Goal: Transaction & Acquisition: Purchase product/service

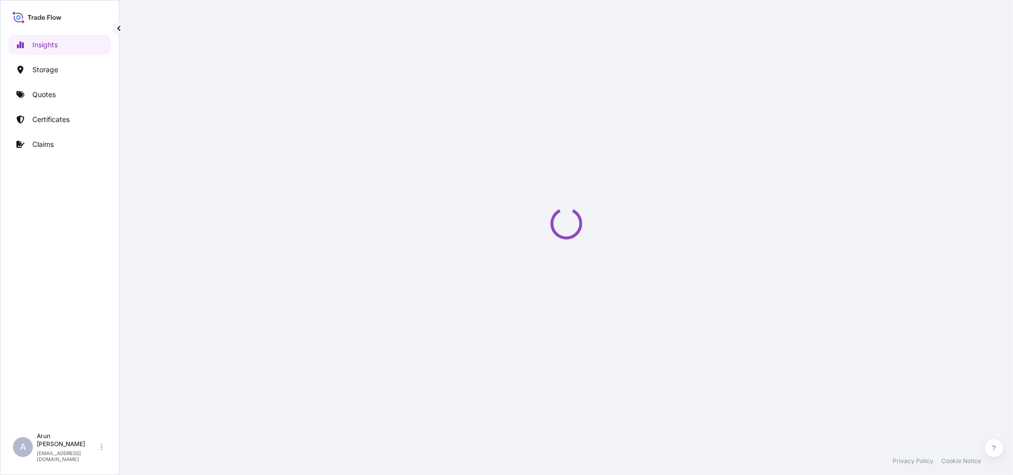
select select "2025"
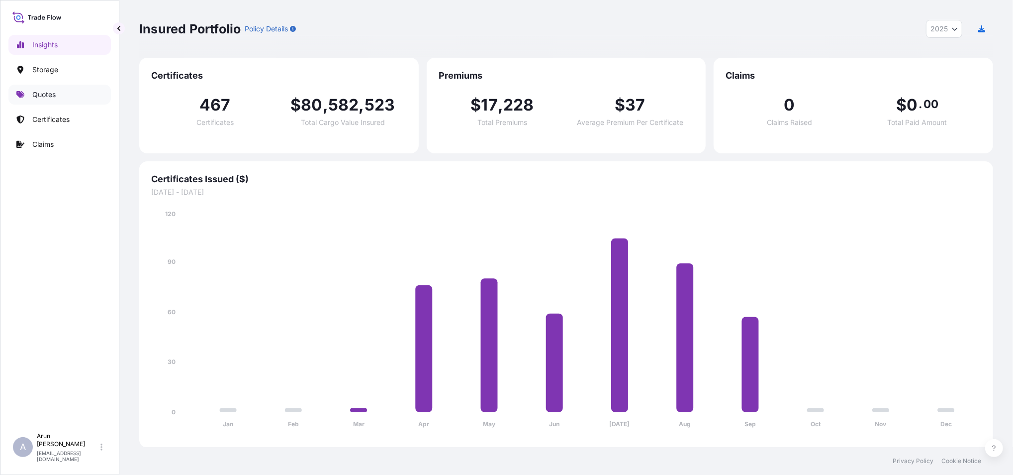
click at [50, 92] on p "Quotes" at bounding box center [43, 95] width 23 height 10
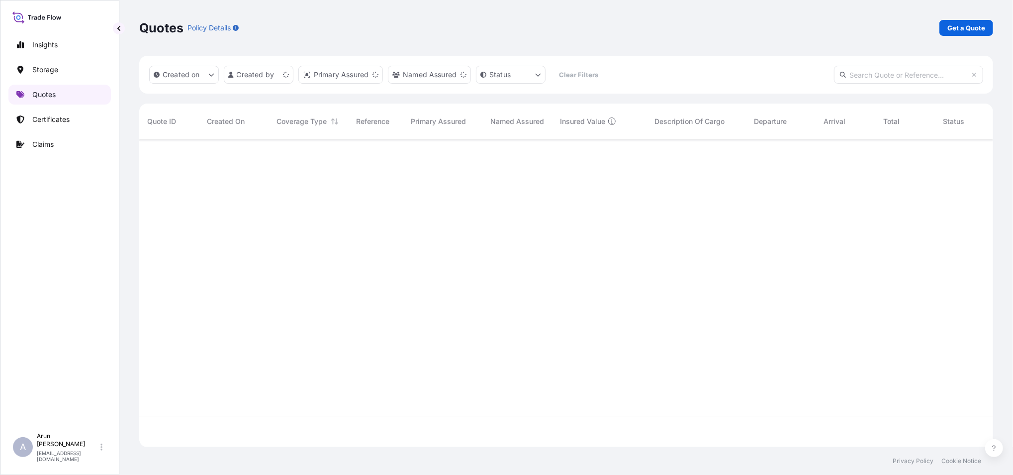
scroll to position [303, 844]
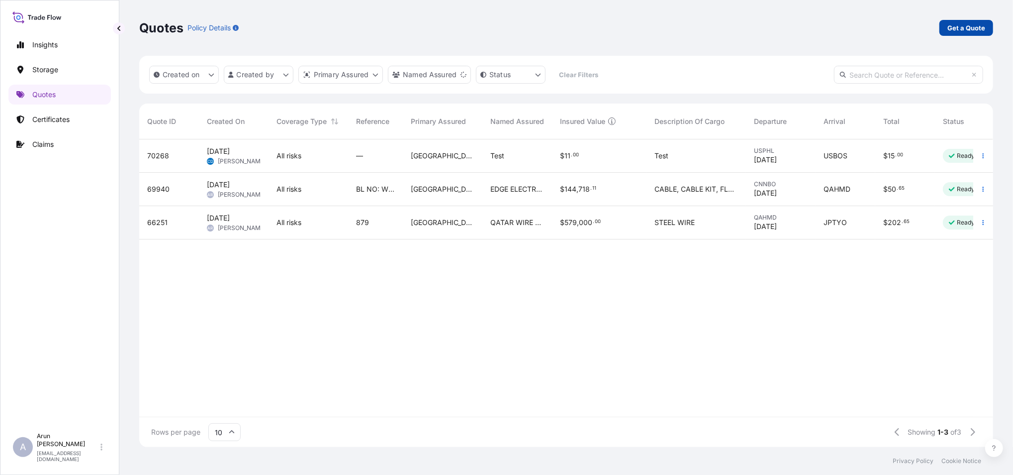
click at [962, 29] on p "Get a Quote" at bounding box center [967, 28] width 38 height 10
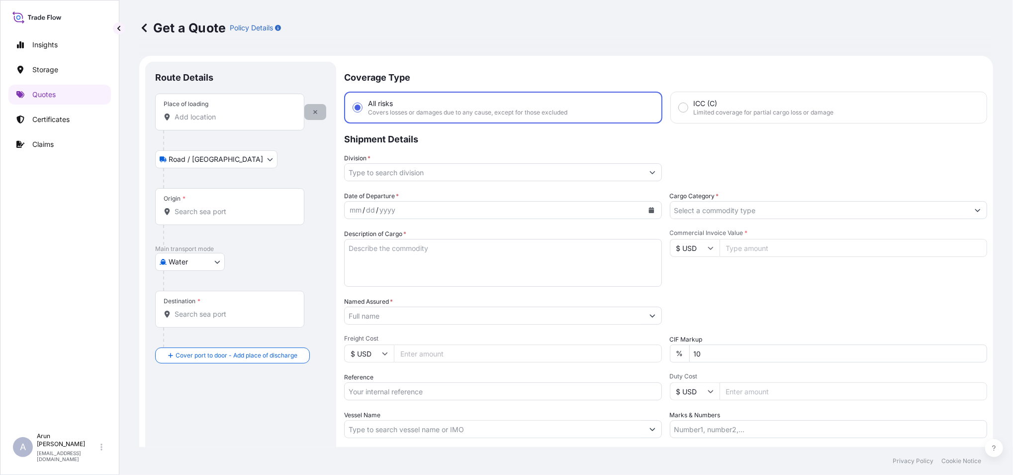
click at [317, 114] on icon "button" at bounding box center [315, 112] width 6 height 6
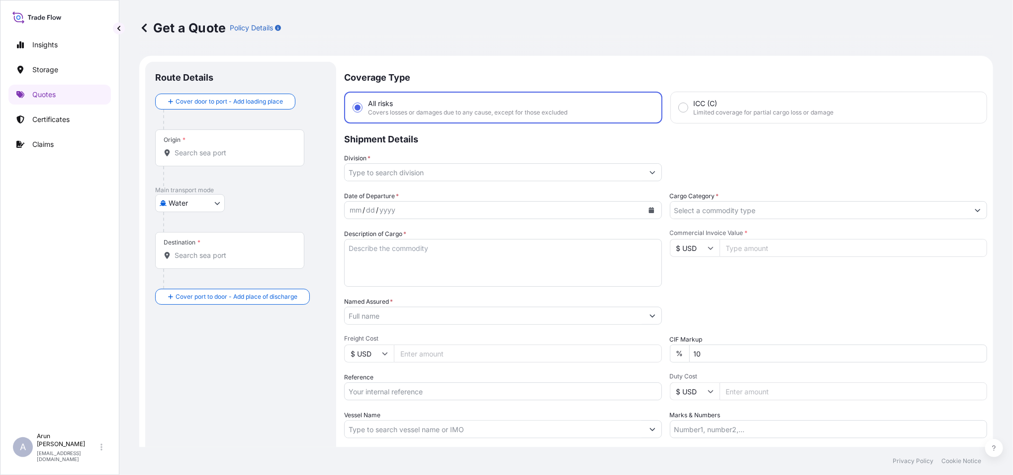
click at [219, 200] on body "Insights Storage Quotes Certificates Claims A Arun Radhakrishnan arun.radhakris…" at bounding box center [506, 237] width 1013 height 475
click at [206, 265] on div "Inland" at bounding box center [190, 265] width 62 height 18
select select "Inland"
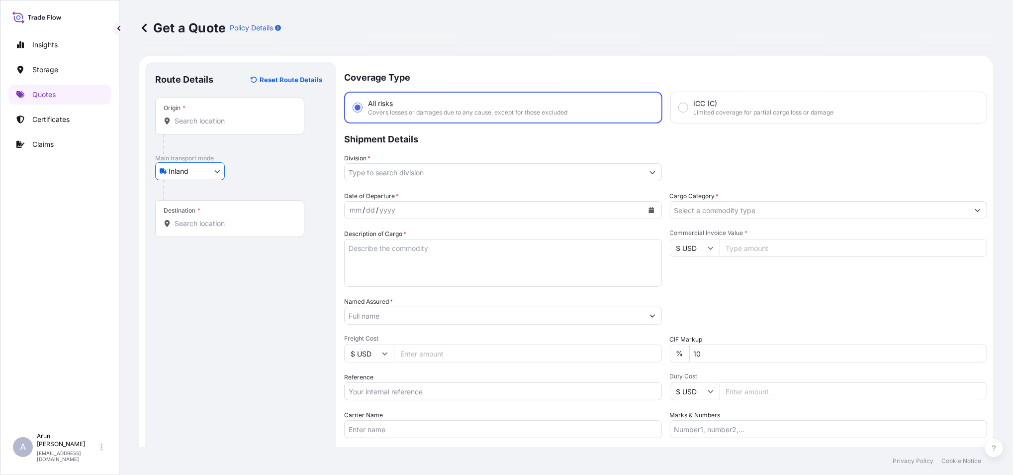
click at [202, 124] on input "Origin *" at bounding box center [233, 121] width 117 height 10
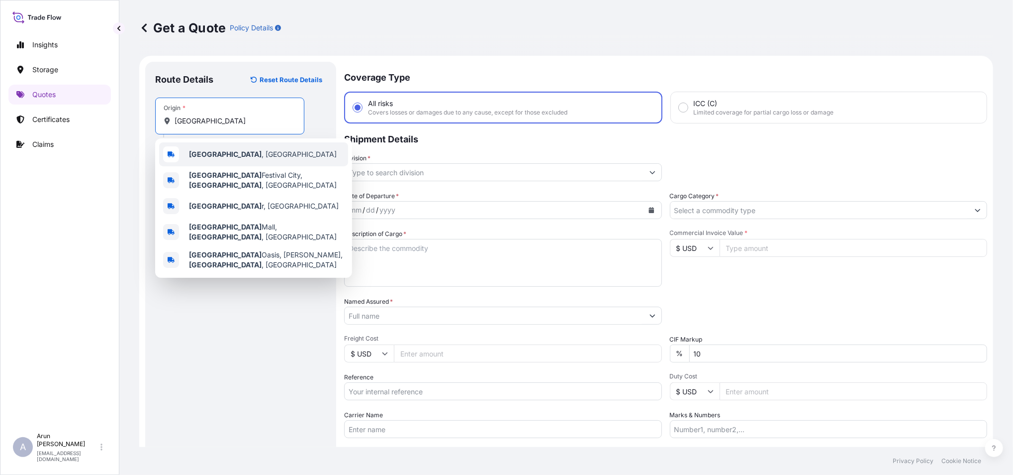
click at [229, 152] on div "Doha , Qatar" at bounding box center [253, 154] width 189 height 24
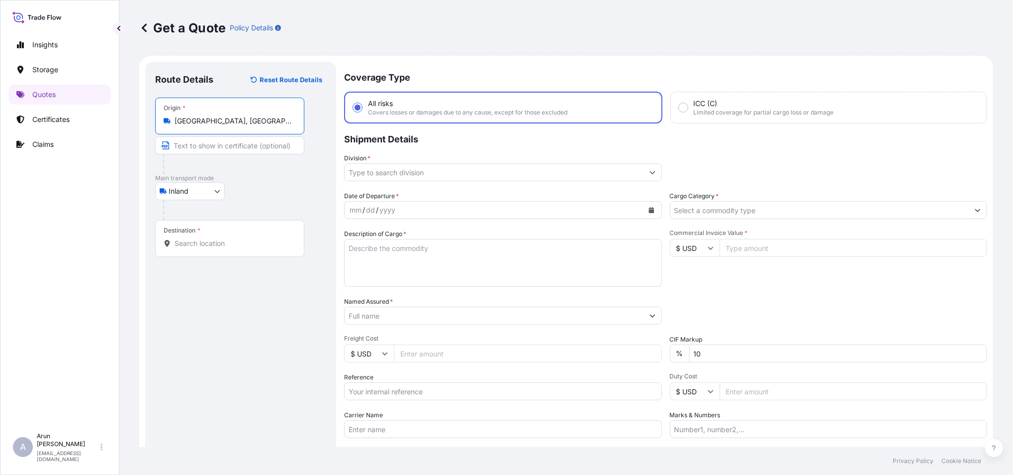
type input "[GEOGRAPHIC_DATA], [GEOGRAPHIC_DATA]"
click at [212, 146] on input "Text to appear on certificate" at bounding box center [229, 145] width 149 height 18
click at [363, 313] on input "Named Assured *" at bounding box center [494, 315] width 299 height 18
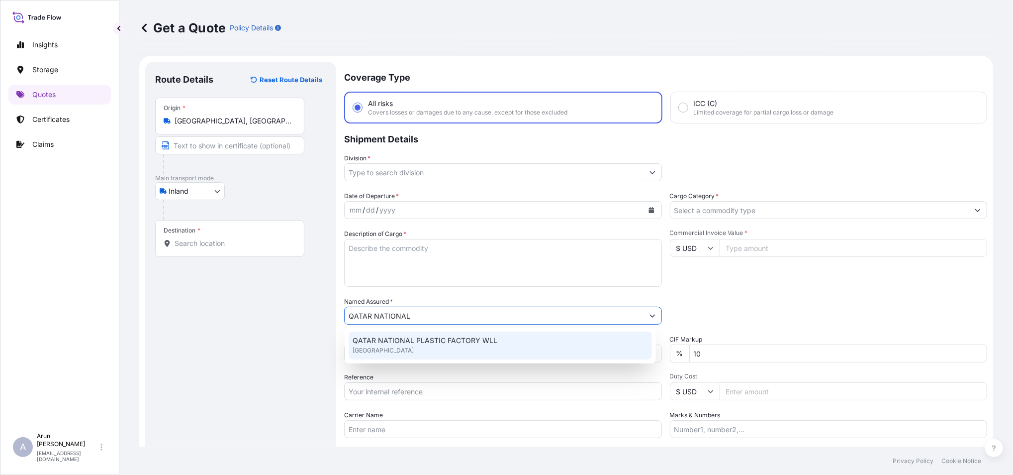
click at [496, 348] on div "QATAR NATIONAL PLASTIC FACTORY WLL Industrial Area Road, Doha, Qatar" at bounding box center [500, 345] width 303 height 28
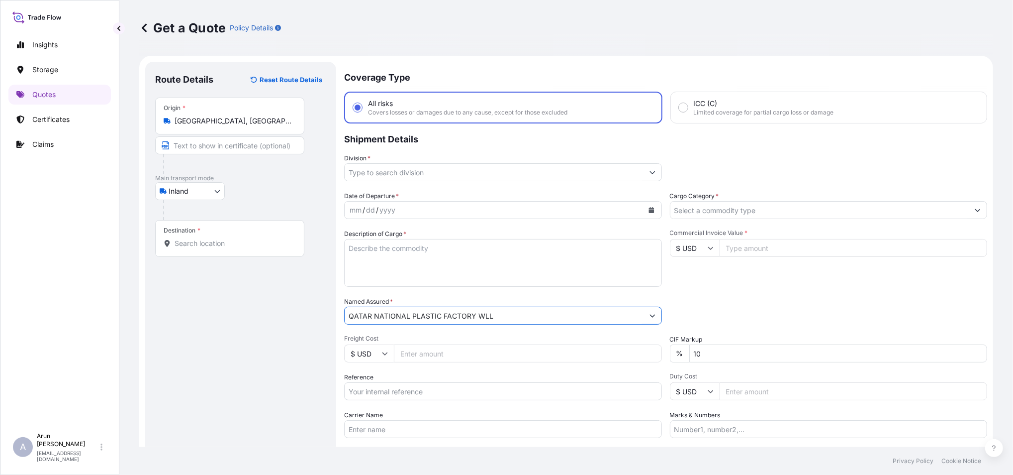
drag, startPoint x: 490, startPoint y: 315, endPoint x: 339, endPoint y: 304, distance: 150.6
click at [339, 304] on form "Route Details Reset Route Details Place of loading Road / Inland Road / Inland …" at bounding box center [566, 287] width 854 height 462
type input "QATAR NATIONAL PLASTIC FACTORY WLL"
click at [225, 150] on input "Text to appear on certificate" at bounding box center [229, 145] width 149 height 18
paste input "QATAR NATIONAL PLASTIC FACTORY WLL"
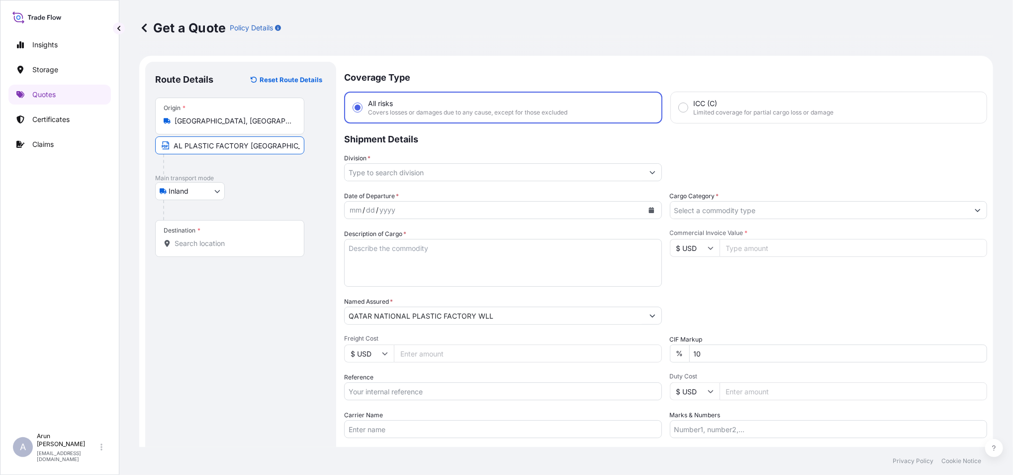
scroll to position [0, 65]
type input "QATAR NATIONAL PLASTIC FACTORY [GEOGRAPHIC_DATA], [GEOGRAPHIC_DATA], [GEOGRAPHI…"
click at [218, 249] on div "Destination *" at bounding box center [229, 238] width 149 height 37
click at [218, 248] on input "Destination *" at bounding box center [233, 243] width 117 height 10
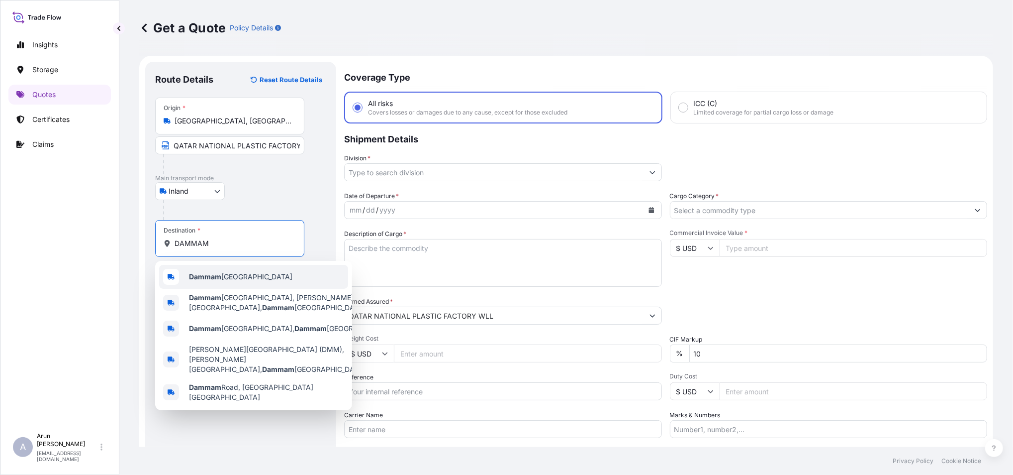
click at [248, 276] on span "Dammam Saudi Arabia" at bounding box center [240, 277] width 103 height 10
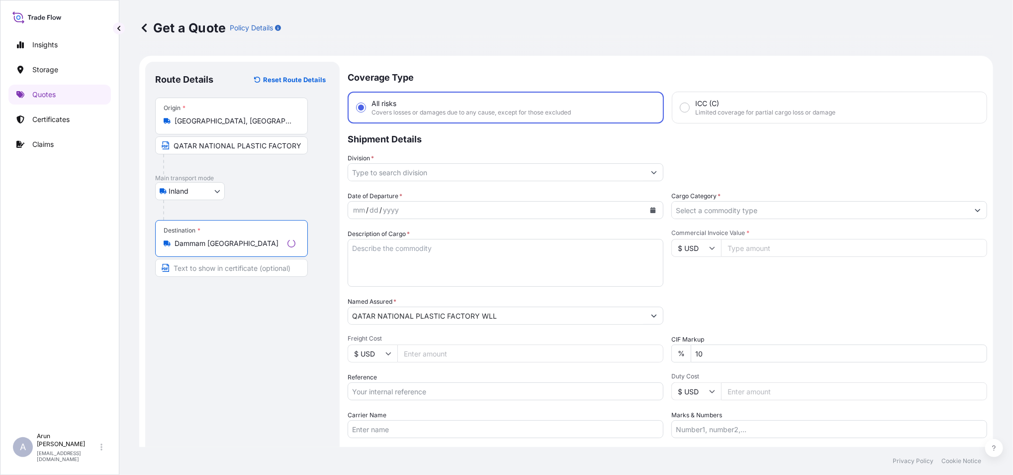
type input "Dammam [GEOGRAPHIC_DATA]"
click at [241, 263] on input "Text to appear on certificate" at bounding box center [229, 268] width 149 height 18
type input "DESERT TREASURE TRADING EST, [GEOGRAPHIC_DATA], [GEOGRAPHIC_DATA]"
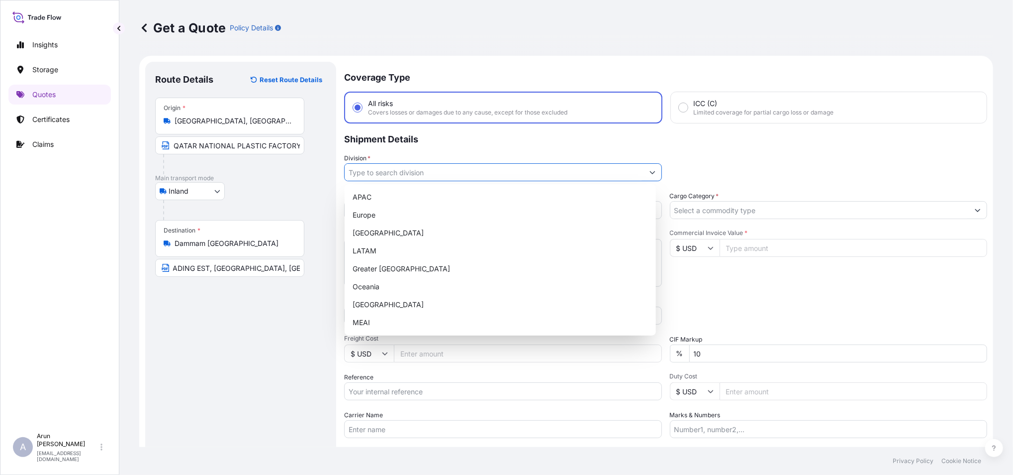
click at [487, 175] on input "Division *" at bounding box center [494, 172] width 299 height 18
click at [488, 174] on input "Division *" at bounding box center [494, 172] width 299 height 18
click at [650, 169] on icon "Show suggestions" at bounding box center [653, 172] width 6 height 6
click at [644, 173] on button "Show suggestions" at bounding box center [653, 172] width 18 height 18
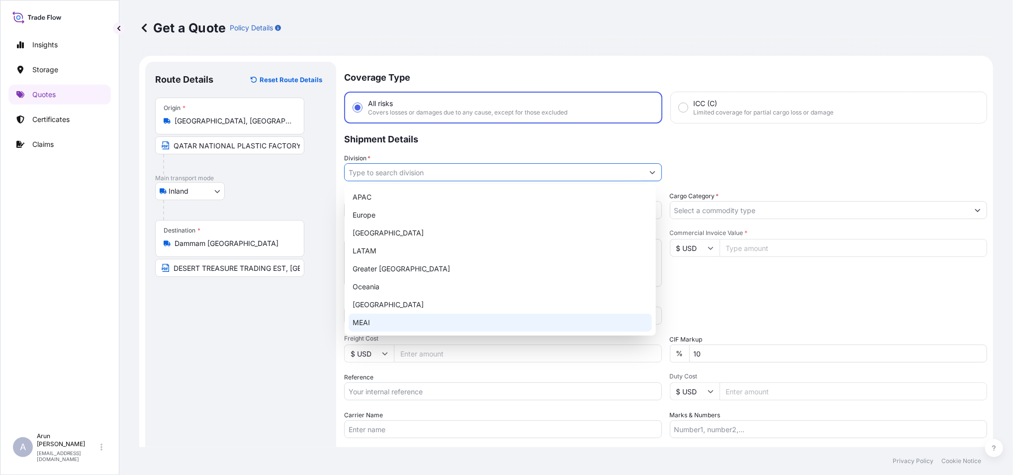
click at [396, 321] on div "MEAI" at bounding box center [500, 322] width 303 height 18
type input "MEAI"
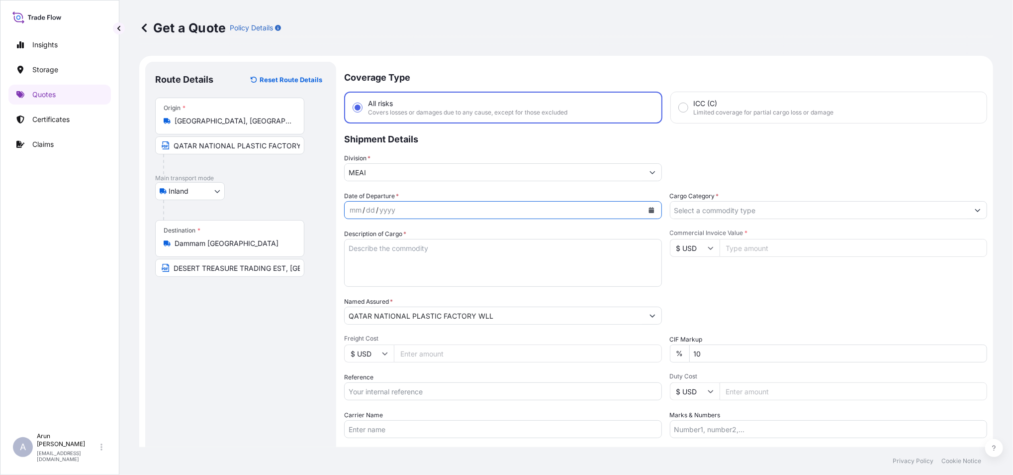
click at [649, 209] on icon "Calendar" at bounding box center [651, 210] width 5 height 6
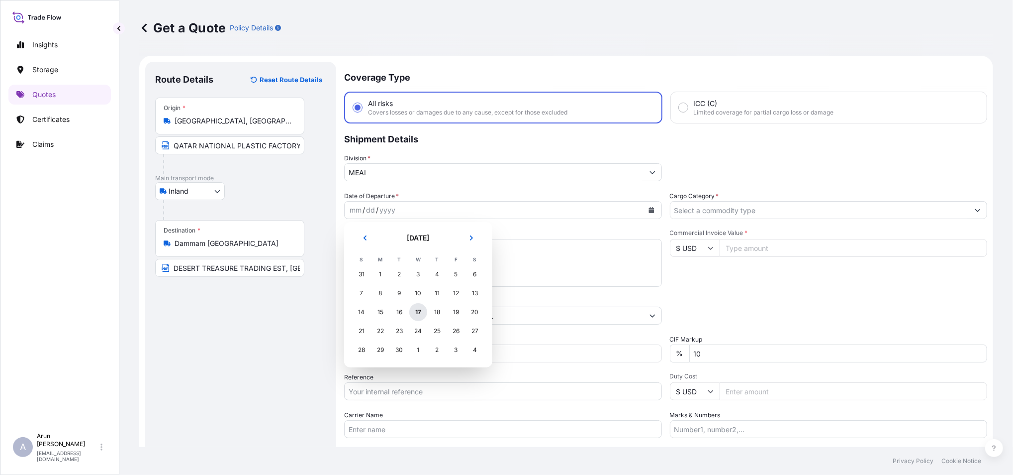
click at [419, 309] on div "17" at bounding box center [418, 312] width 18 height 18
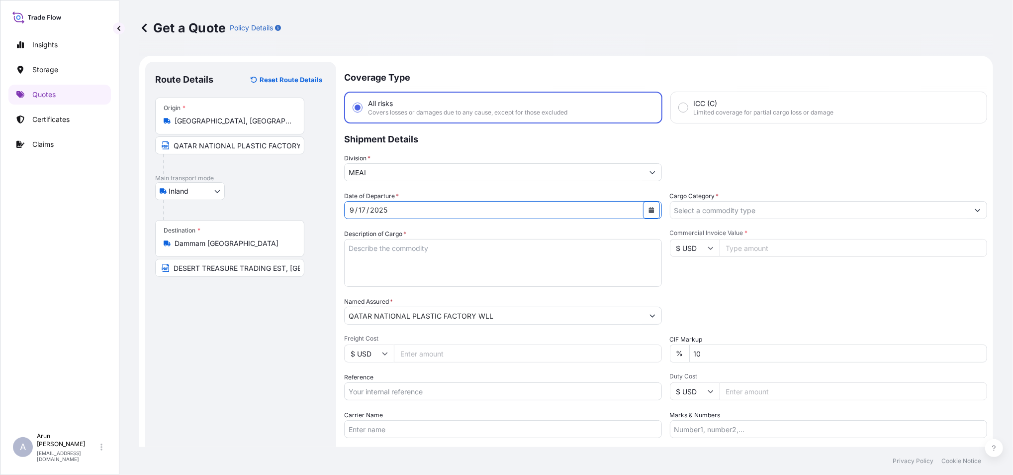
click at [386, 251] on textarea "Description of Cargo *" at bounding box center [503, 263] width 318 height 48
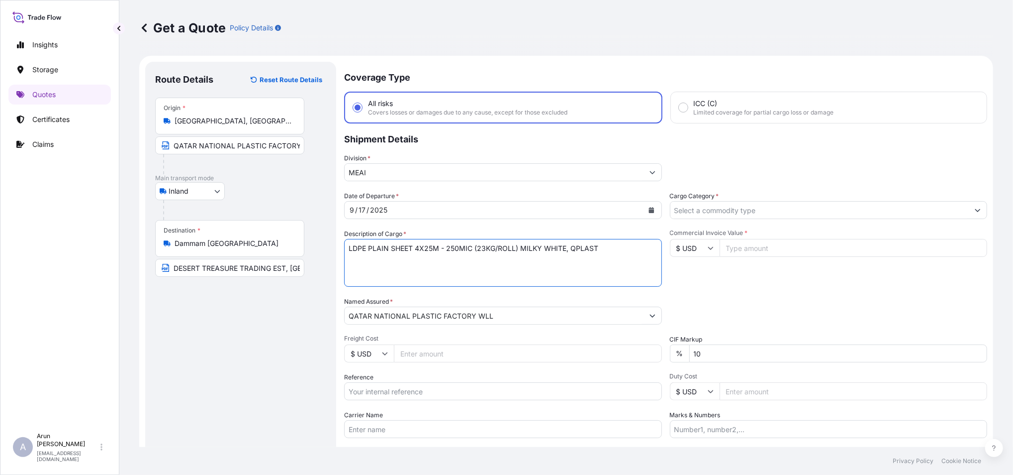
type textarea "LDPE PLAIN SHEET 4X25M - 250MIC (23KG/ROLL) MILKY WHITE, QPLAST"
click at [387, 353] on icon at bounding box center [385, 353] width 6 height 6
click at [367, 45] on div "﷼ QAR" at bounding box center [369, 35] width 42 height 19
type input "﷼ QAR"
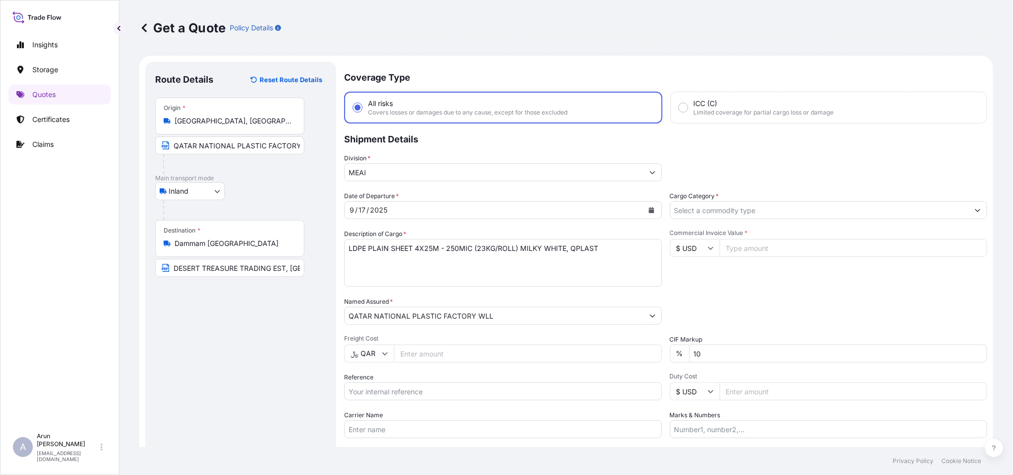
click at [426, 351] on input "Freight Cost" at bounding box center [528, 353] width 268 height 18
type input "1900"
click at [378, 394] on input "Reference" at bounding box center [503, 391] width 318 height 18
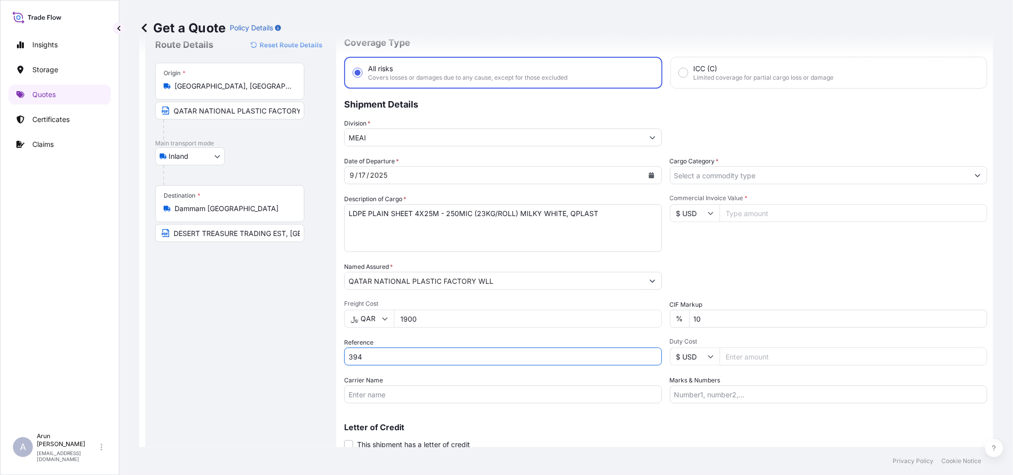
scroll to position [66, 0]
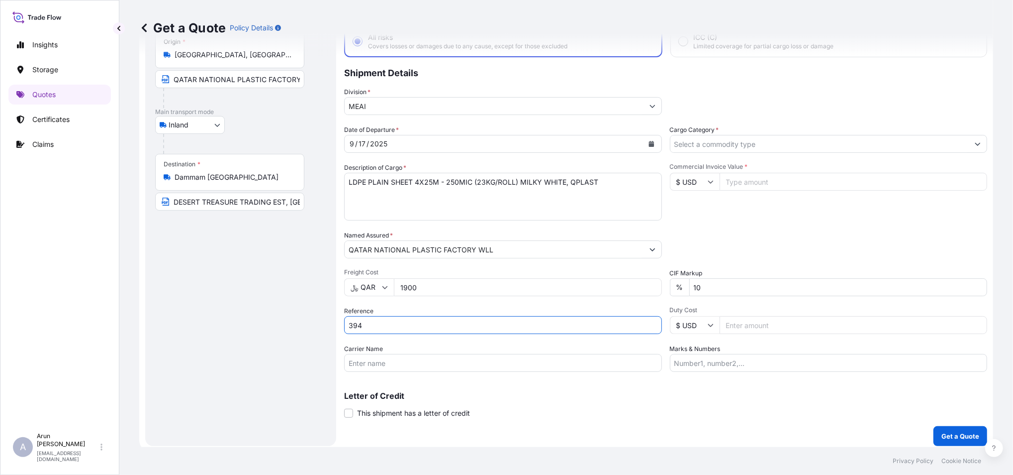
type input "394"
click at [393, 358] on input "Carrier Name" at bounding box center [503, 363] width 318 height 18
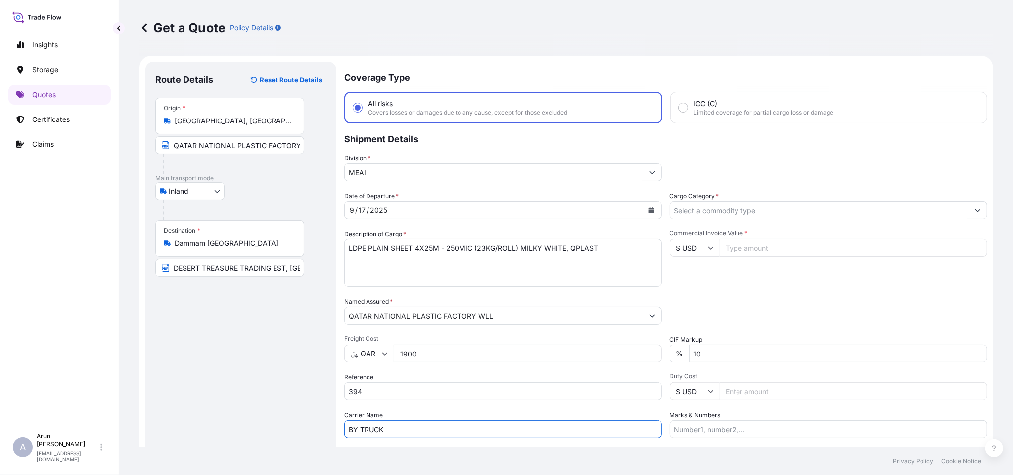
type input "BY TRUCK"
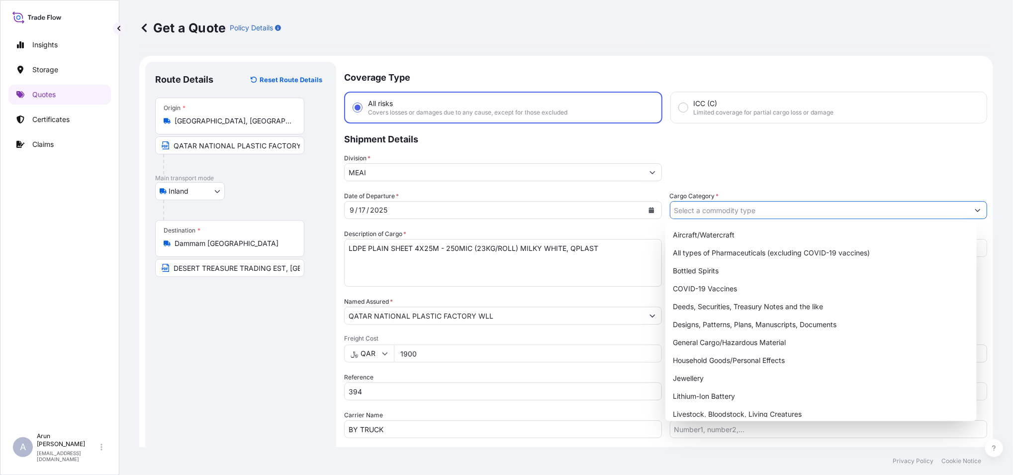
click at [975, 207] on icon "Show suggestions" at bounding box center [978, 210] width 6 height 6
click at [707, 342] on div "General Cargo/Hazardous Material" at bounding box center [821, 342] width 303 height 18
type input "General Cargo/Hazardous Material"
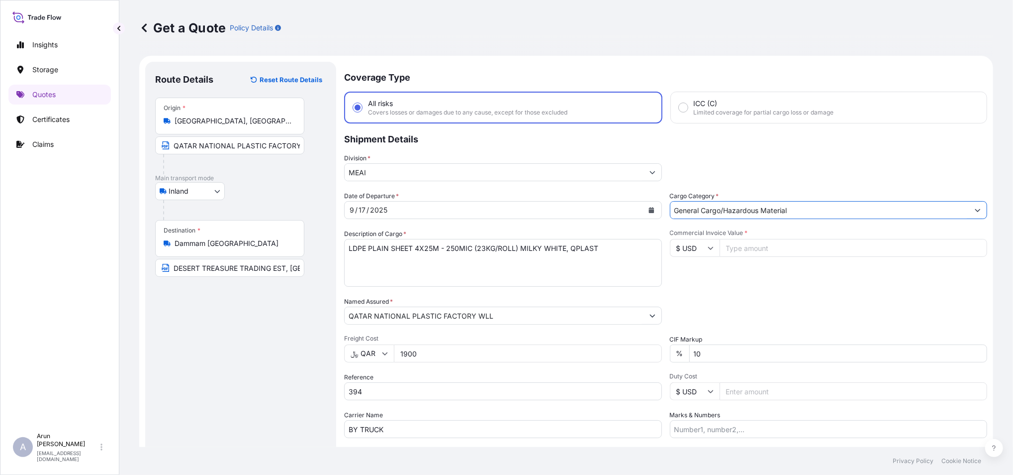
click at [768, 248] on input "Commercial Invoice Value *" at bounding box center [854, 248] width 268 height 18
click at [709, 251] on input "$ USD" at bounding box center [695, 248] width 50 height 18
type input "﷼ QAR"
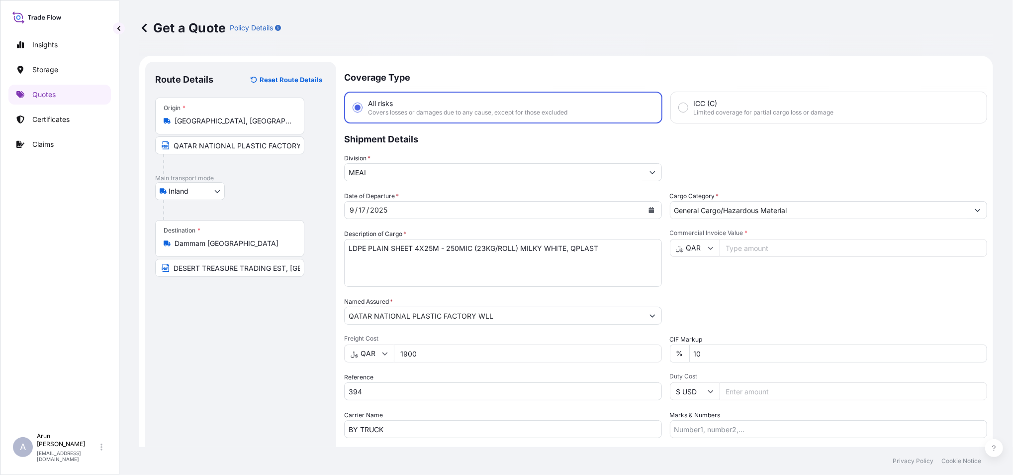
click at [750, 245] on input "Commercial Invoice Value *" at bounding box center [854, 248] width 268 height 18
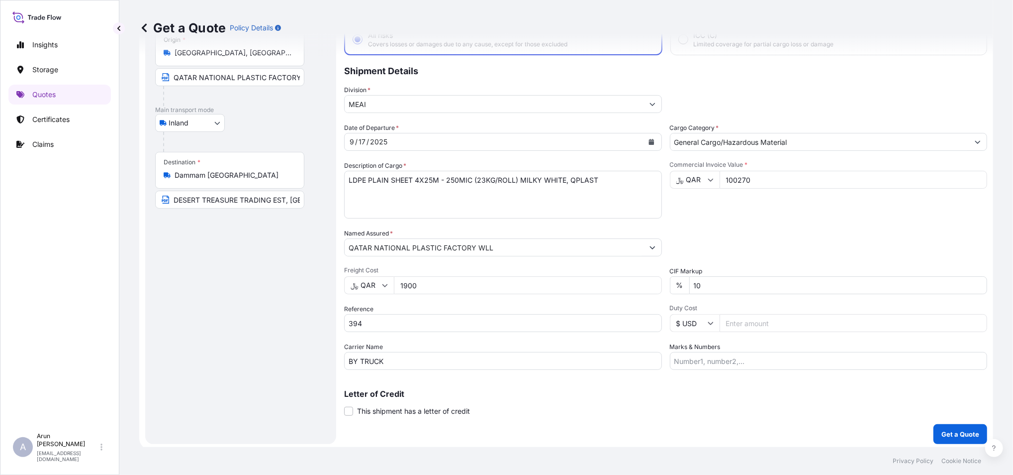
scroll to position [69, 0]
type input "100270"
click at [746, 354] on input "Marks & Numbers" at bounding box center [829, 360] width 318 height 18
type input "INVOICE NO: 394 DATE: [DATE]"
click at [683, 428] on div "Coverage Type All risks Covers losses or damages due to any cause, except for t…" at bounding box center [665, 218] width 643 height 450
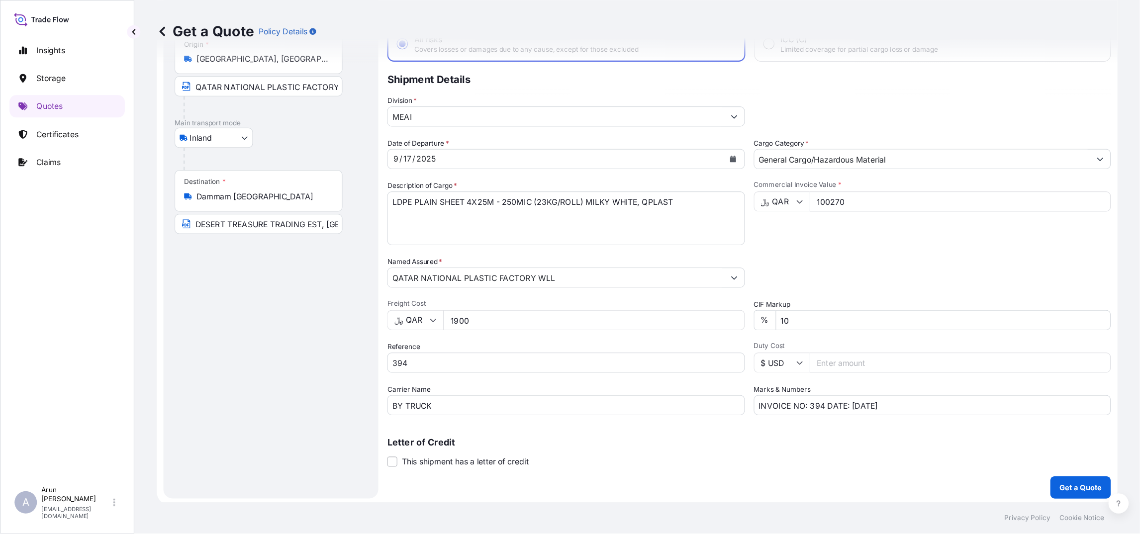
scroll to position [0, 0]
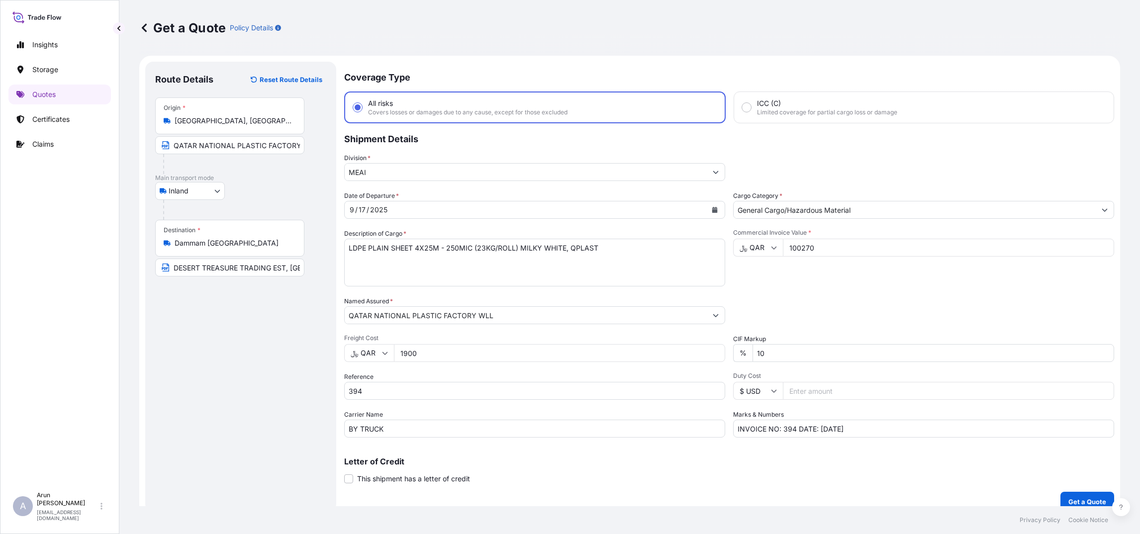
drag, startPoint x: 679, startPoint y: 305, endPoint x: 679, endPoint y: 324, distance: 18.9
click at [679, 324] on div "Date of Departure * 9 / 17 / 2025 Cargo Category * General Cargo/Hazardous Mate…" at bounding box center [729, 314] width 770 height 247
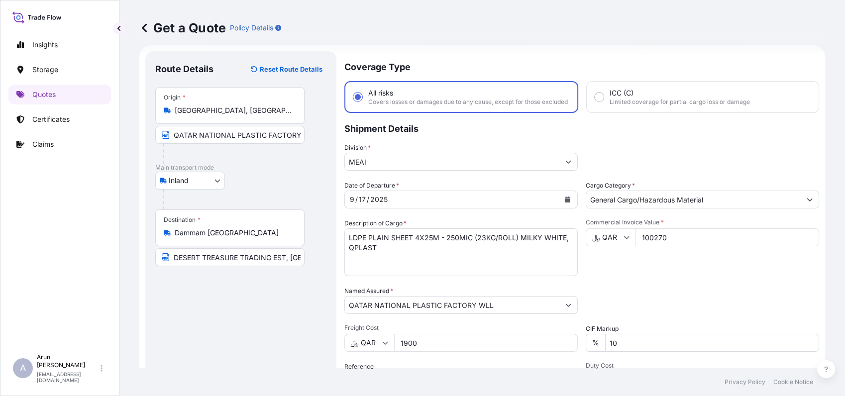
scroll to position [158, 0]
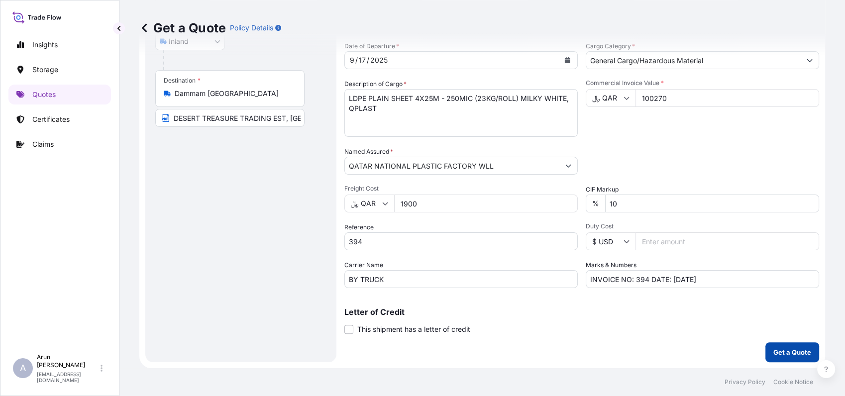
click at [765, 350] on button "Get a Quote" at bounding box center [792, 352] width 54 height 20
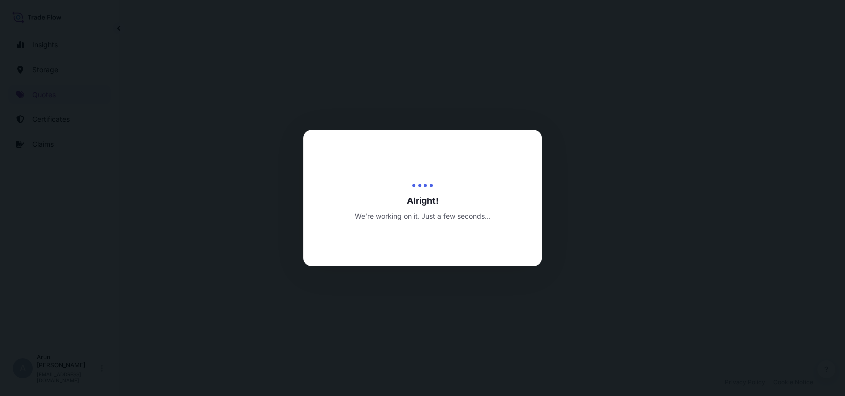
select select "Inland"
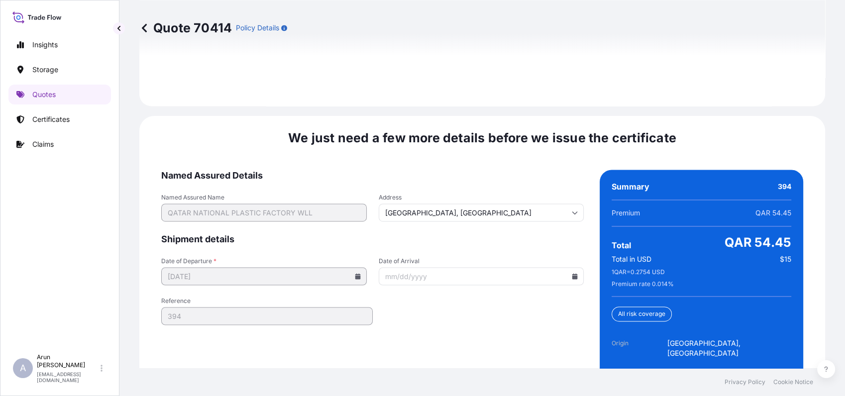
scroll to position [1556, 0]
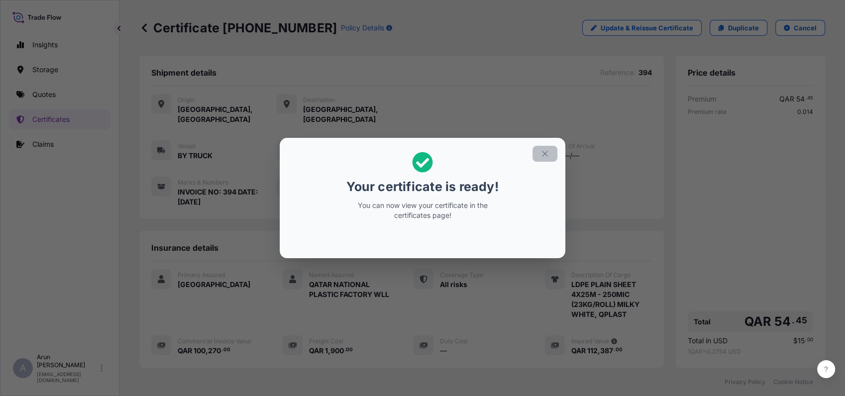
click at [546, 159] on button "button" at bounding box center [544, 154] width 25 height 16
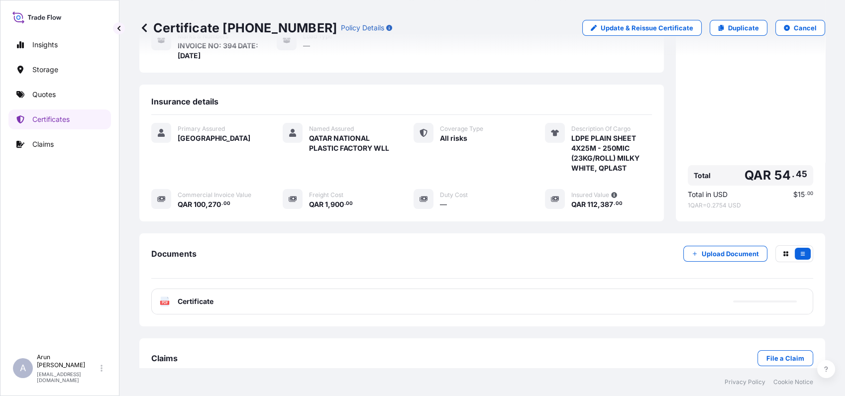
scroll to position [156, 0]
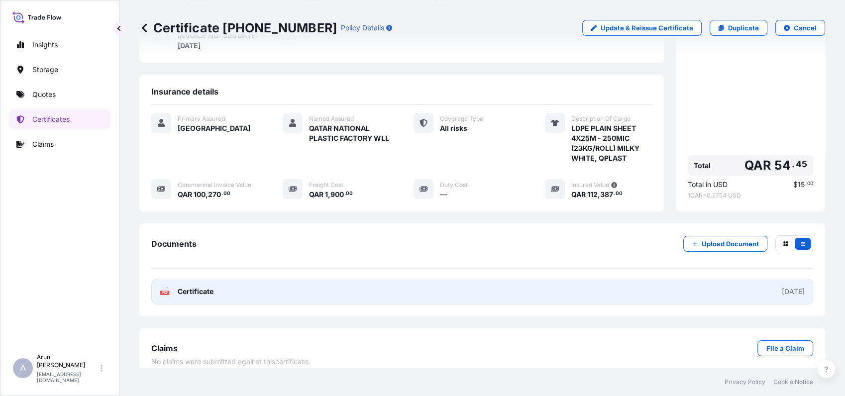
click at [181, 287] on span "Certificate" at bounding box center [196, 292] width 36 height 10
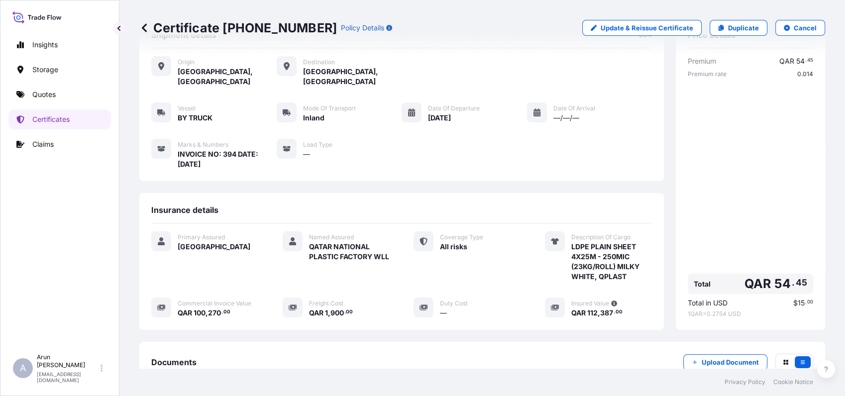
scroll to position [0, 0]
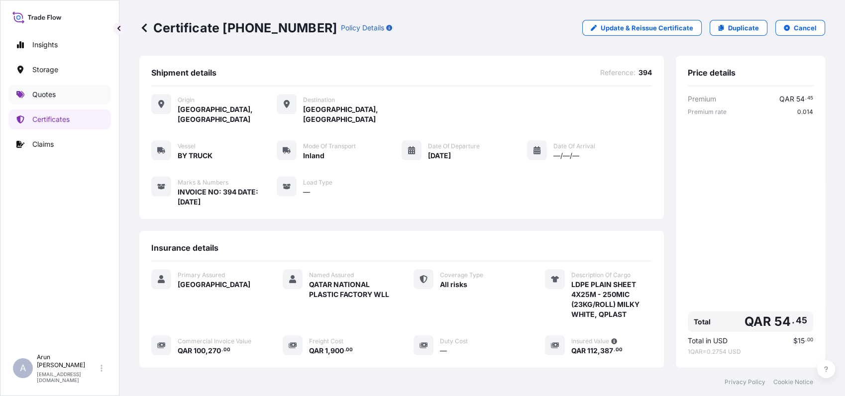
click at [62, 90] on link "Quotes" at bounding box center [59, 95] width 102 height 20
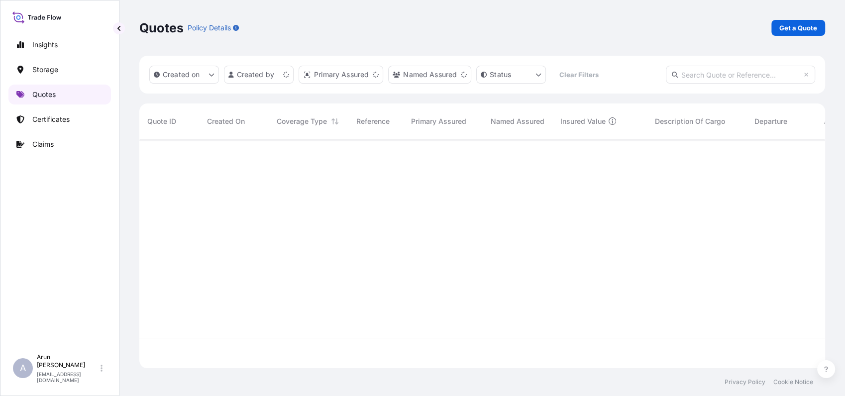
scroll to position [225, 677]
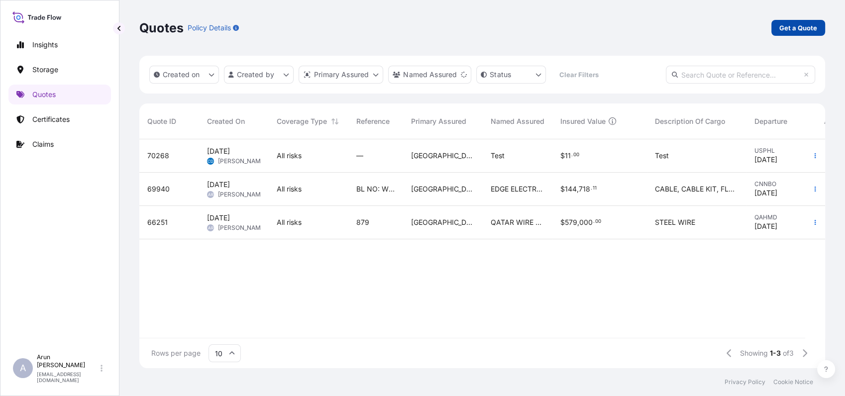
click at [775, 25] on link "Get a Quote" at bounding box center [798, 28] width 54 height 16
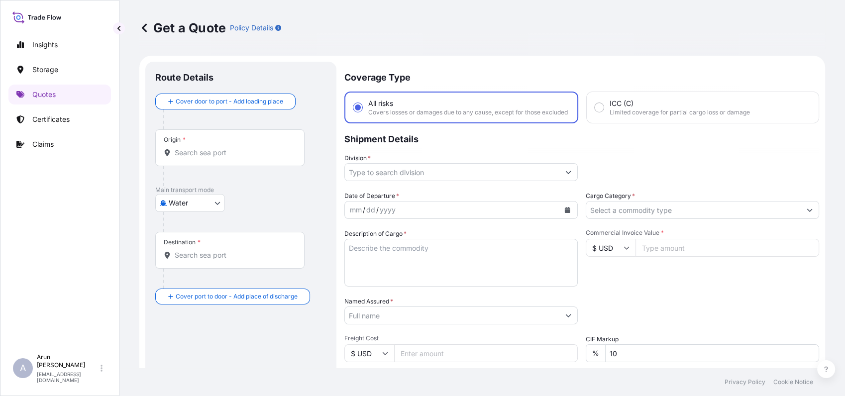
scroll to position [16, 0]
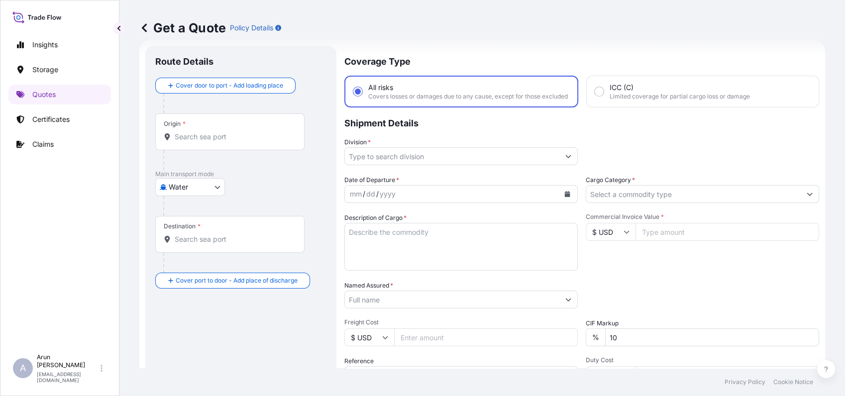
click at [217, 182] on body "Insights Storage Quotes Certificates Claims A Arun Radhakrishnan arun.radhakris…" at bounding box center [422, 198] width 845 height 396
click at [197, 243] on div "Inland" at bounding box center [190, 248] width 62 height 18
select select "Inland"
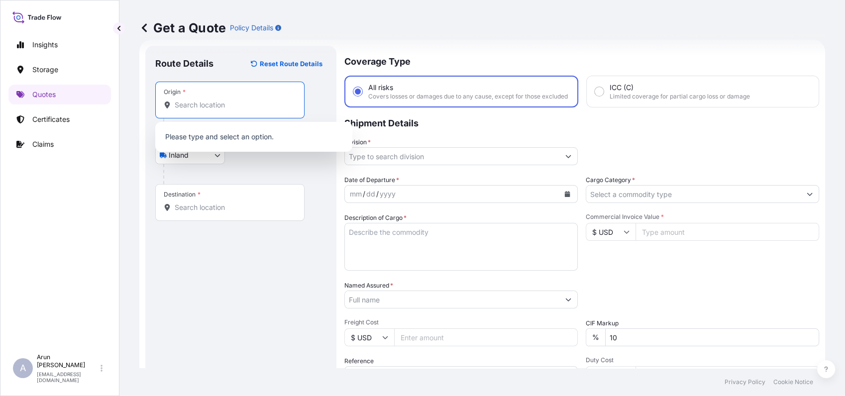
click at [243, 107] on input "Origin *" at bounding box center [233, 105] width 117 height 10
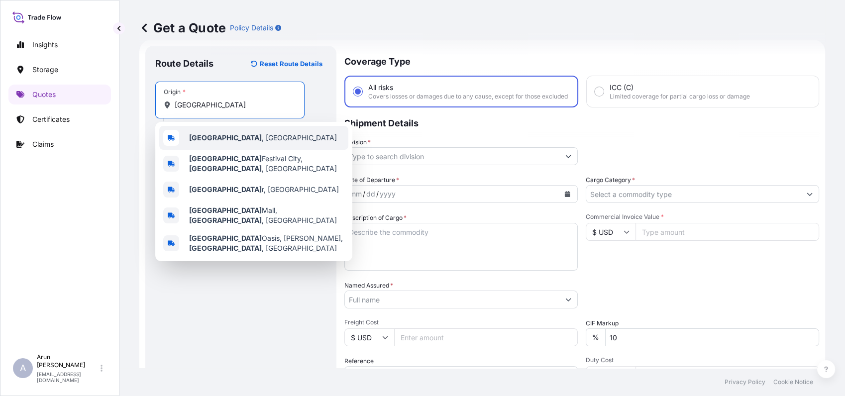
click at [227, 139] on span "Doha , Qatar" at bounding box center [263, 138] width 148 height 10
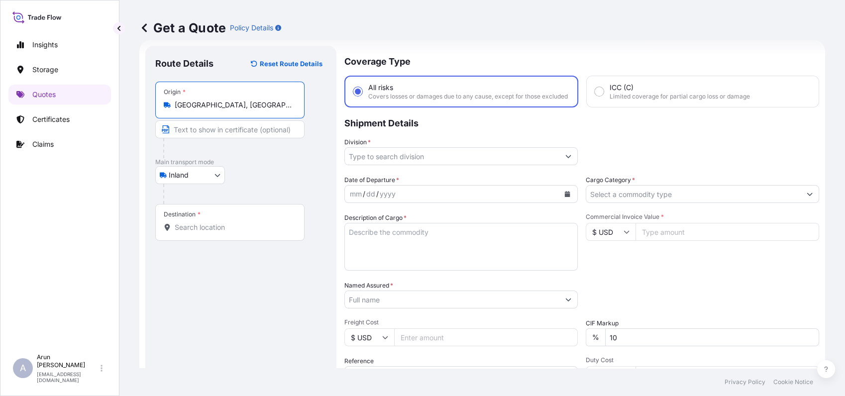
type input "[GEOGRAPHIC_DATA], [GEOGRAPHIC_DATA]"
click at [213, 131] on input "Text to appear on certificate" at bounding box center [229, 129] width 149 height 18
click at [381, 308] on input "Named Assured *" at bounding box center [452, 300] width 214 height 18
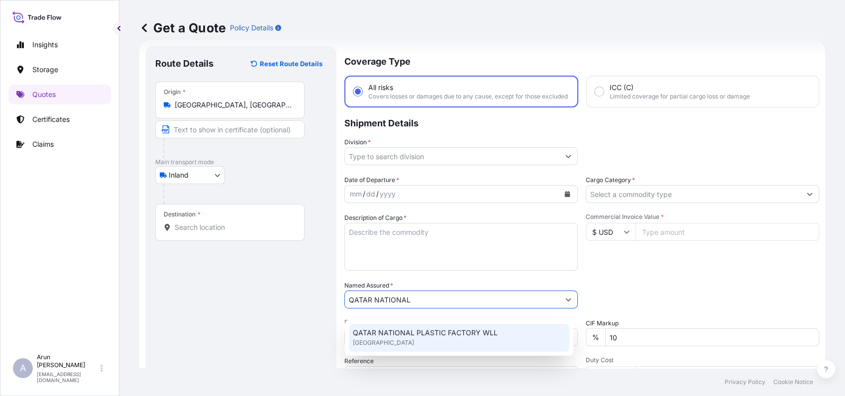
click at [414, 339] on span "Industrial Area Road, Doha, Qatar" at bounding box center [383, 343] width 61 height 10
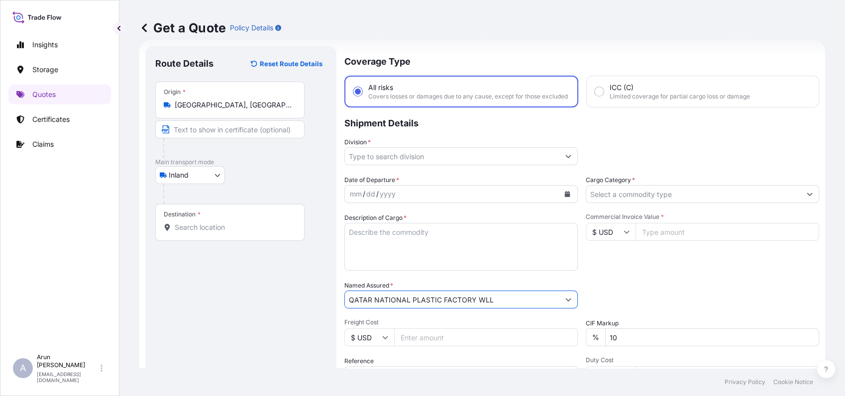
drag, startPoint x: 495, startPoint y: 309, endPoint x: 316, endPoint y: 310, distance: 178.6
click at [316, 310] on form "Route Details Reset Route Details Place of loading Road / Inland Road / Inland …" at bounding box center [482, 271] width 686 height 462
type input "QATAR NATIONAL PLASTIC FACTORY WLL"
click at [273, 129] on input "Text to appear on certificate" at bounding box center [229, 129] width 149 height 18
paste input "QATAR NATIONAL PLASTIC FACTORY WLL"
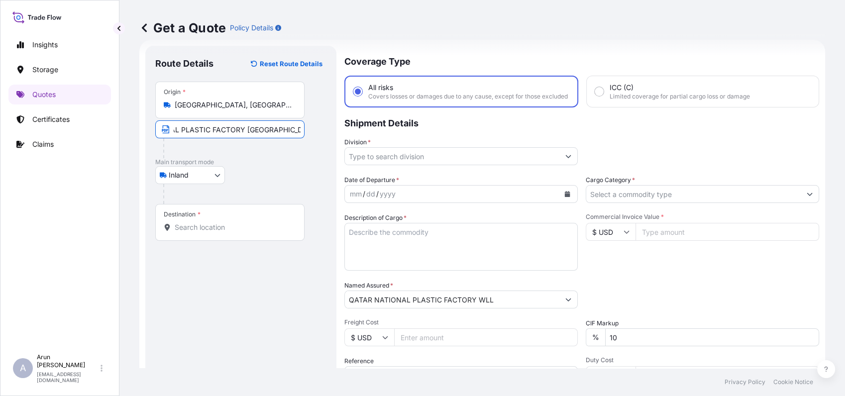
scroll to position [0, 65]
type input "QATAR NATIONAL PLASTIC FACTORY [GEOGRAPHIC_DATA], [GEOGRAPHIC_DATA], [GEOGRAPHI…"
click at [206, 232] on div "Destination *" at bounding box center [229, 222] width 149 height 37
click at [206, 232] on input "Destination *" at bounding box center [233, 227] width 117 height 10
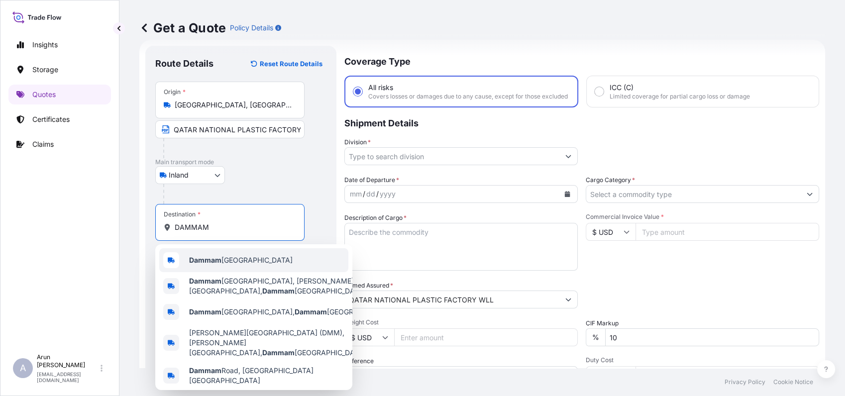
click at [199, 257] on b "Dammam" at bounding box center [205, 260] width 32 height 8
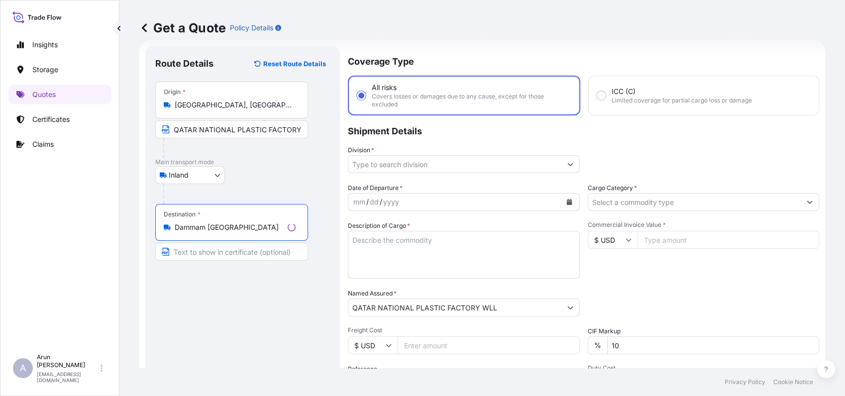
type input "Dammam [GEOGRAPHIC_DATA]"
click at [200, 253] on input "Text to appear on certificate" at bounding box center [231, 252] width 153 height 18
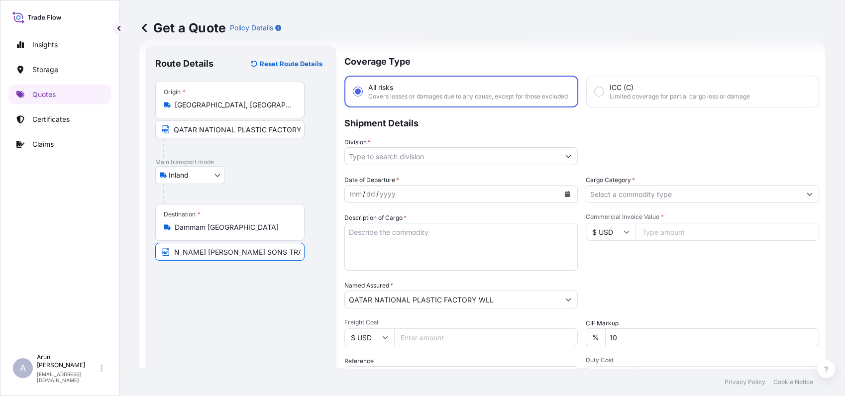
scroll to position [0, 30]
type input "ABDUL RAHMAN AL ZAMIL SONS TRADING CO"
click at [563, 165] on button "Show suggestions" at bounding box center [568, 156] width 18 height 18
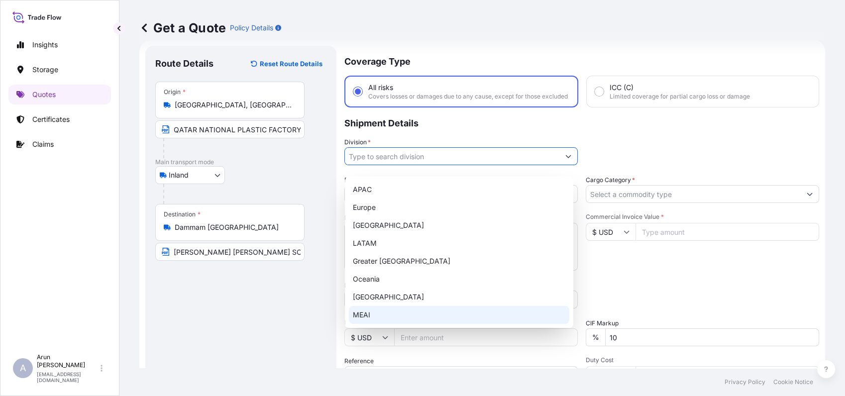
click at [390, 312] on div "MEAI" at bounding box center [459, 315] width 220 height 18
type input "MEAI"
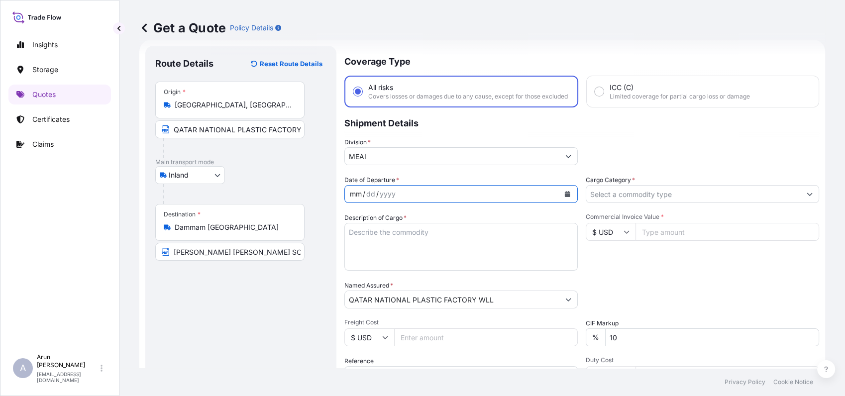
click at [398, 203] on div "mm / dd / yyyy" at bounding box center [452, 194] width 214 height 18
click at [568, 199] on button "Calendar" at bounding box center [567, 194] width 16 height 16
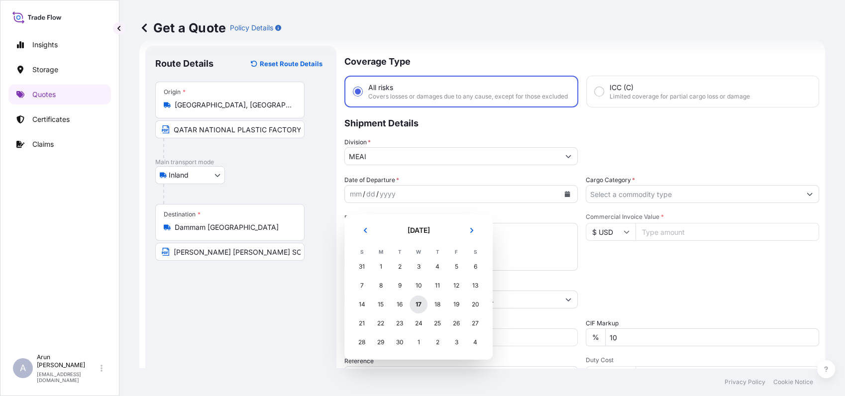
click at [421, 302] on div "17" at bounding box center [418, 305] width 18 height 18
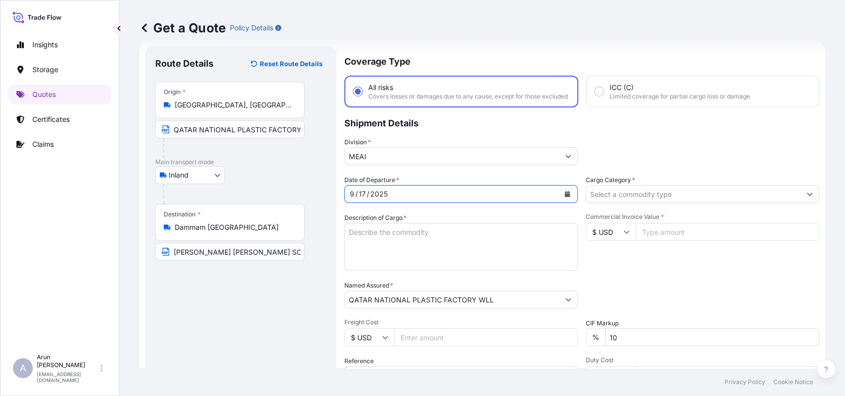
click at [393, 252] on textarea "Description of Cargo *" at bounding box center [460, 247] width 233 height 48
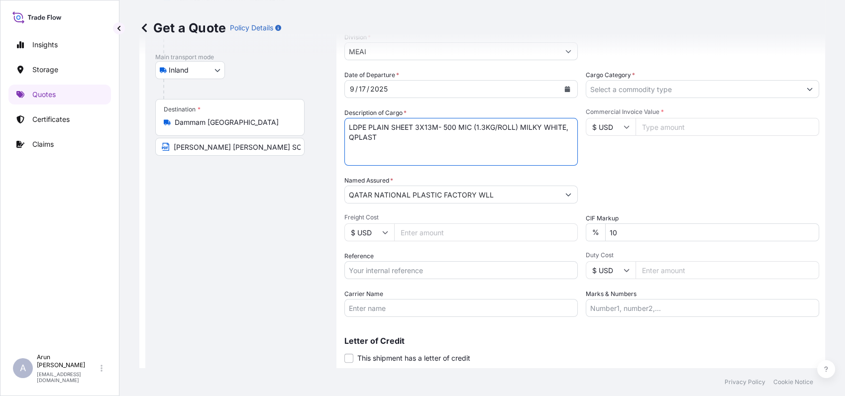
scroll to position [158, 0]
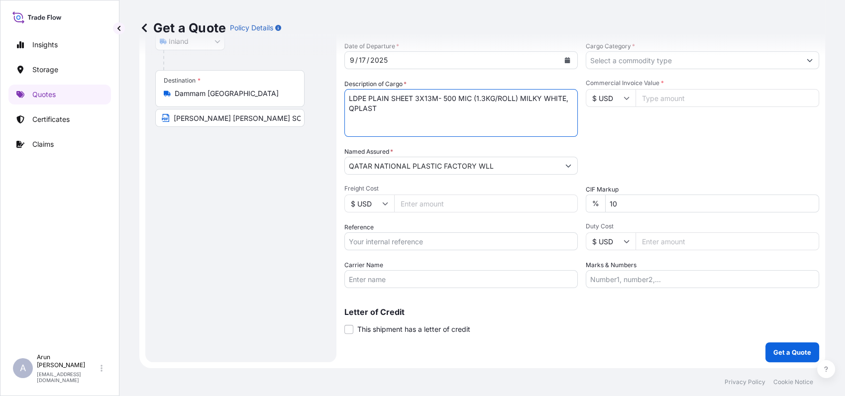
type textarea "LDPE PLAIN SHEET 3X13M- 500 MIC (1.3KG/ROLL) MILKY WHITE, QPLAST"
click at [382, 202] on input "$ USD" at bounding box center [369, 204] width 50 height 18
type input "﷼ QAR"
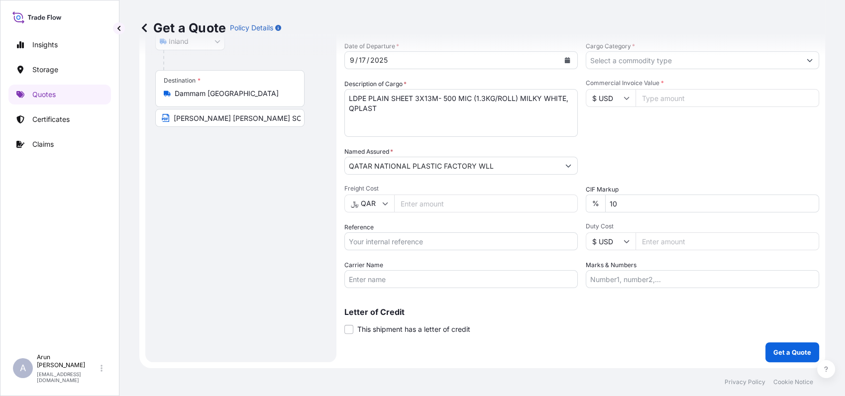
click at [427, 204] on input "Freight Cost" at bounding box center [486, 204] width 184 height 18
type input "1900"
click at [414, 245] on input "Reference" at bounding box center [460, 241] width 233 height 18
click at [462, 237] on input "Reference" at bounding box center [460, 241] width 233 height 18
type input "395"
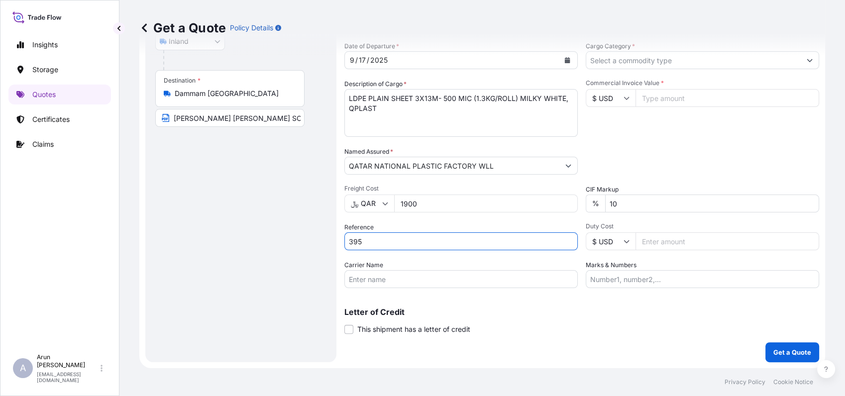
click at [388, 277] on input "Carrier Name" at bounding box center [460, 279] width 233 height 18
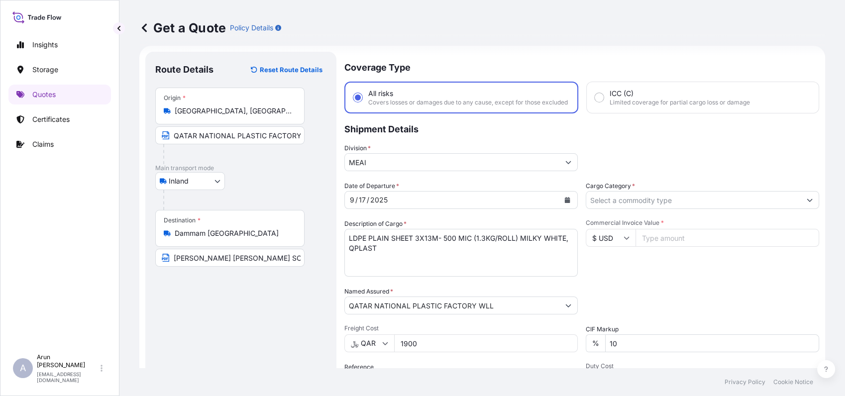
scroll to position [0, 0]
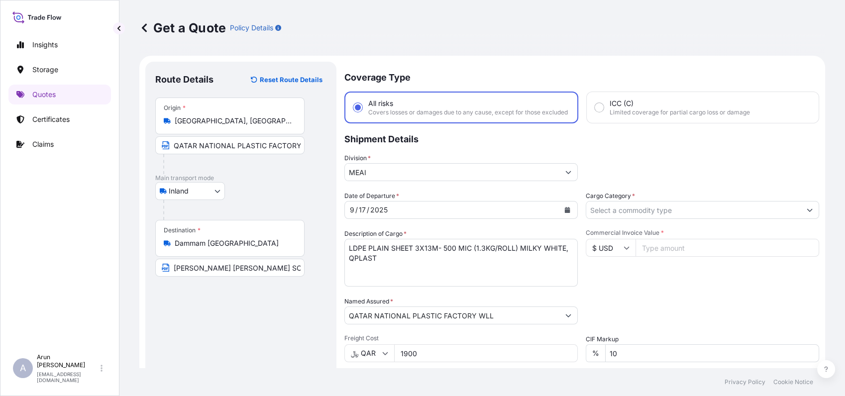
type input "BY TRUCK"
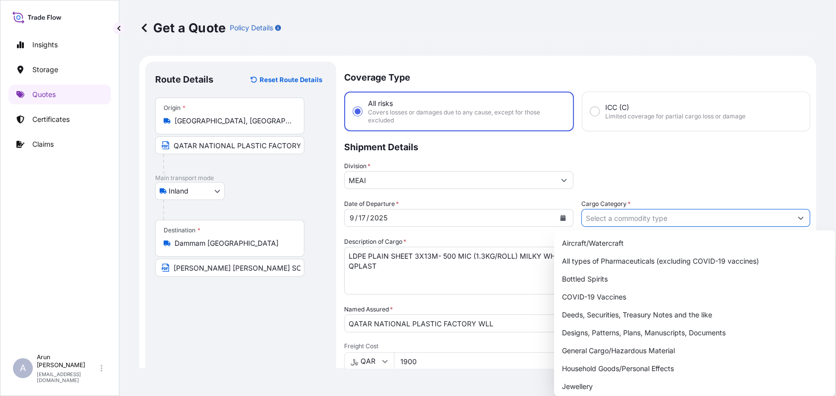
click at [629, 220] on input "Cargo Category *" at bounding box center [687, 218] width 210 height 18
click at [606, 351] on div "General Cargo/Hazardous Material" at bounding box center [694, 351] width 273 height 18
type input "General Cargo/Hazardous Material"
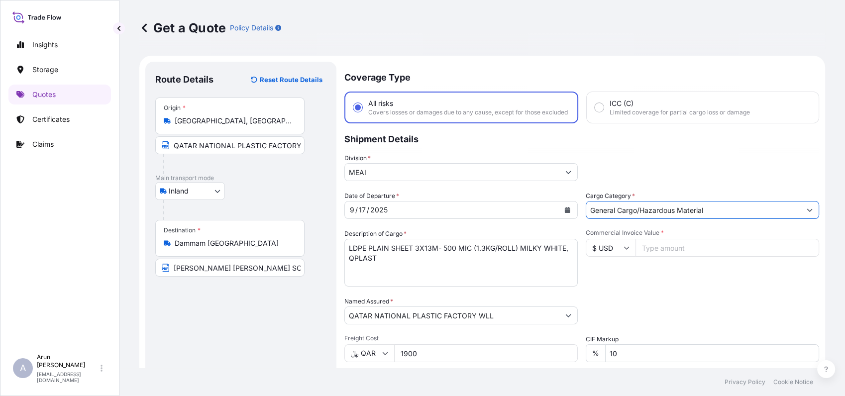
scroll to position [55, 0]
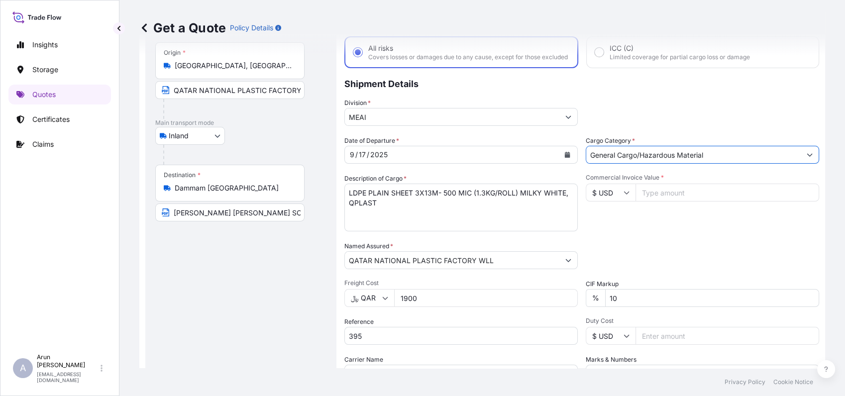
click at [623, 196] on icon at bounding box center [626, 193] width 6 height 6
type input "﷼ QAR"
click at [669, 201] on input "Commercial Invoice Value *" at bounding box center [727, 193] width 184 height 18
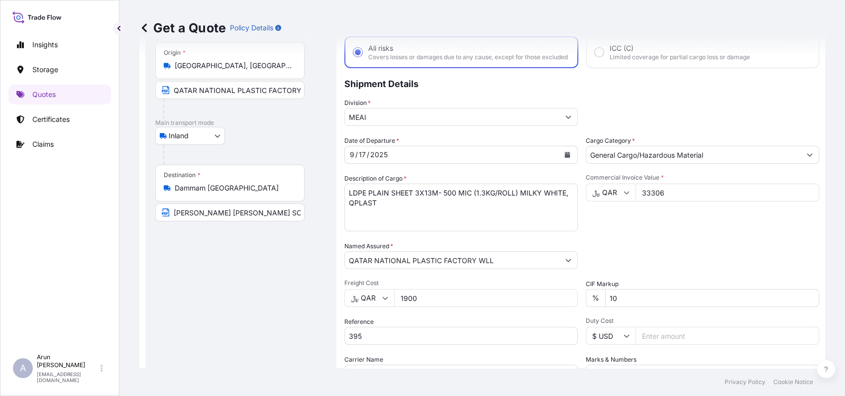
scroll to position [110, 0]
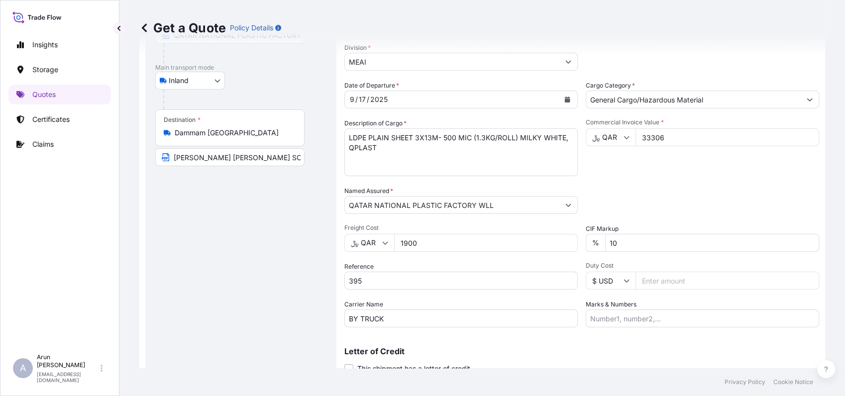
type input "33306"
click at [643, 326] on input "Marks & Numbers" at bounding box center [702, 318] width 233 height 18
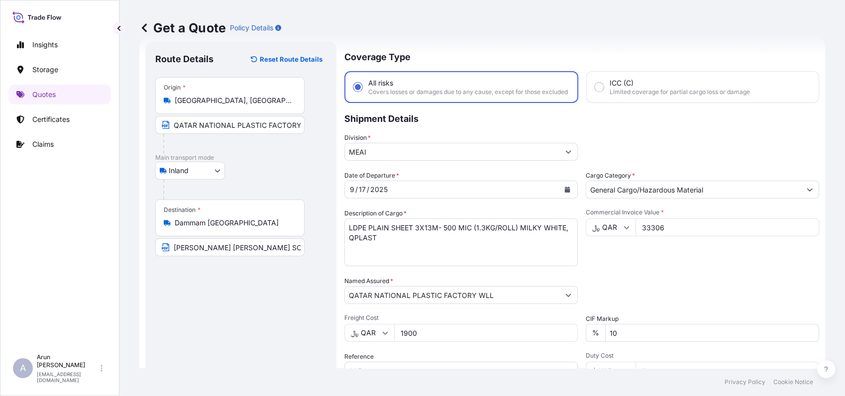
scroll to position [0, 0]
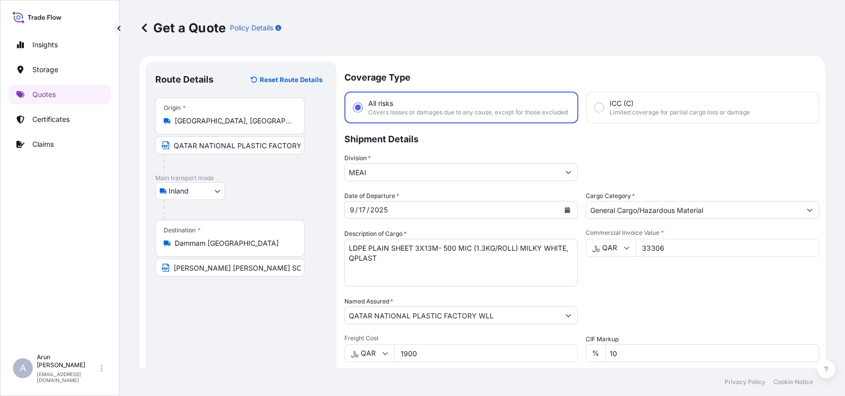
type input "INVOICE NO: 395 DATE: [DATE]"
click at [288, 270] on input "ABDUL RAHMAN AL ZAMIL SONS TRADING CO" at bounding box center [229, 268] width 149 height 18
type input "[PERSON_NAME] [PERSON_NAME] SONS TRADING CO, [GEOGRAPHIC_DATA], [GEOGRAPHIC_DAT…"
click at [282, 145] on input "QATAR NATIONAL PLASTIC FACTORY [GEOGRAPHIC_DATA], [GEOGRAPHIC_DATA], [GEOGRAPHI…" at bounding box center [229, 145] width 149 height 18
click at [241, 267] on input "[PERSON_NAME] [PERSON_NAME] SONS TRADING CO, [GEOGRAPHIC_DATA], [GEOGRAPHIC_DAT…" at bounding box center [229, 268] width 149 height 18
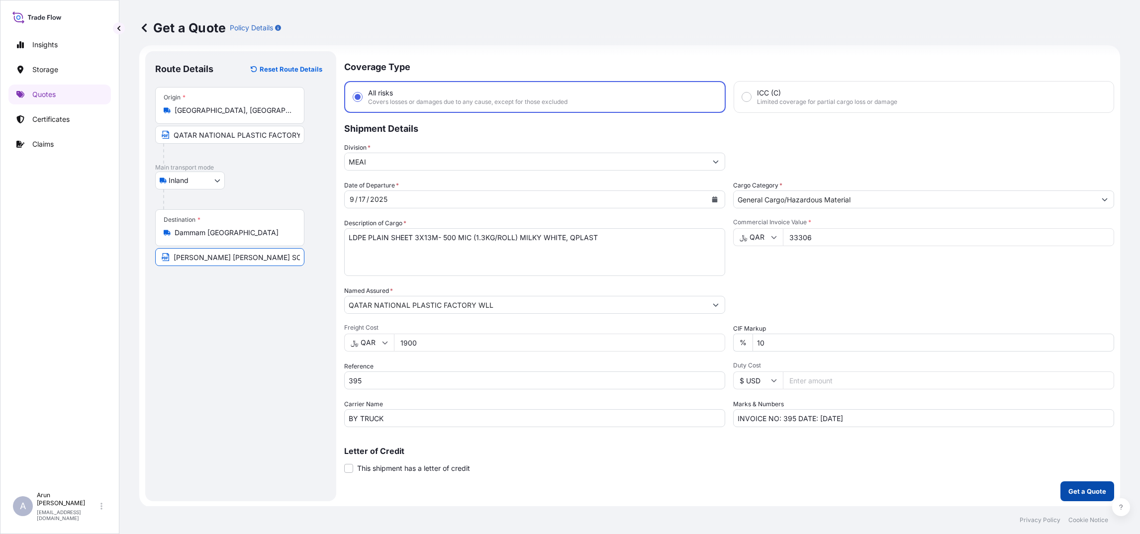
click at [1013, 474] on p "Get a Quote" at bounding box center [1088, 492] width 38 height 10
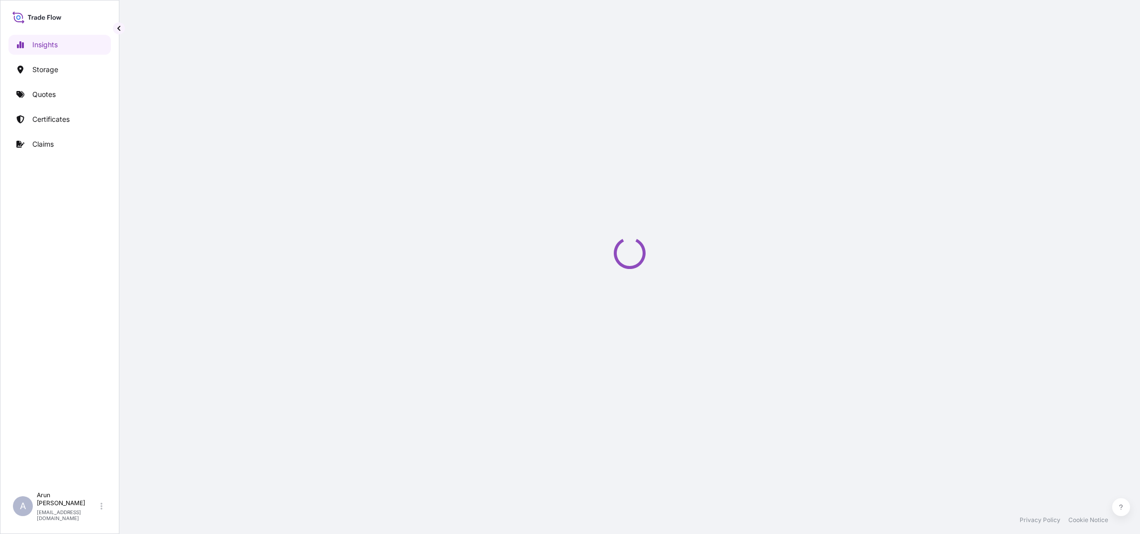
select select "2025"
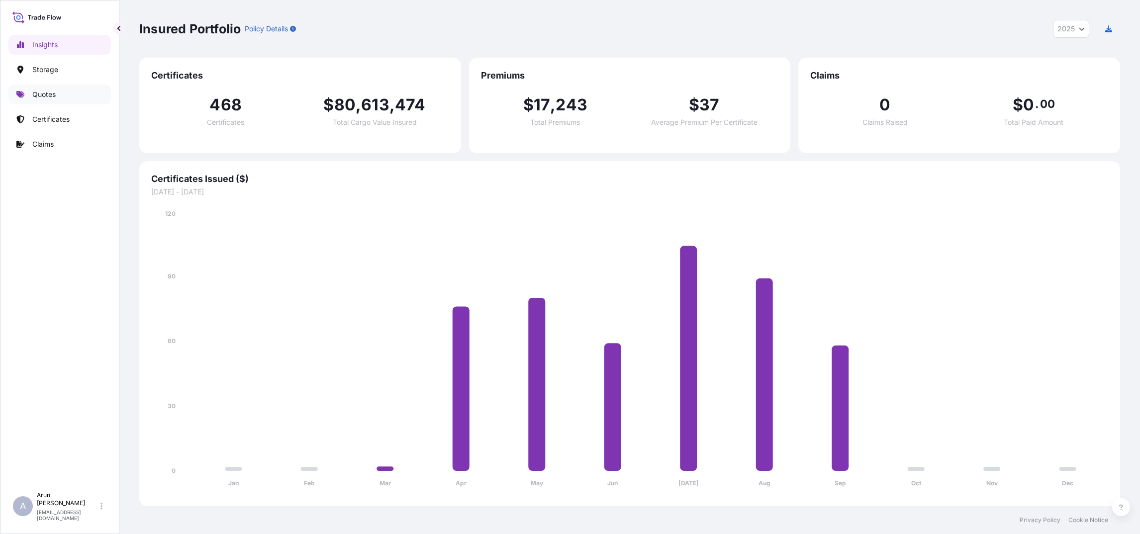
click at [61, 95] on link "Quotes" at bounding box center [59, 95] width 102 height 20
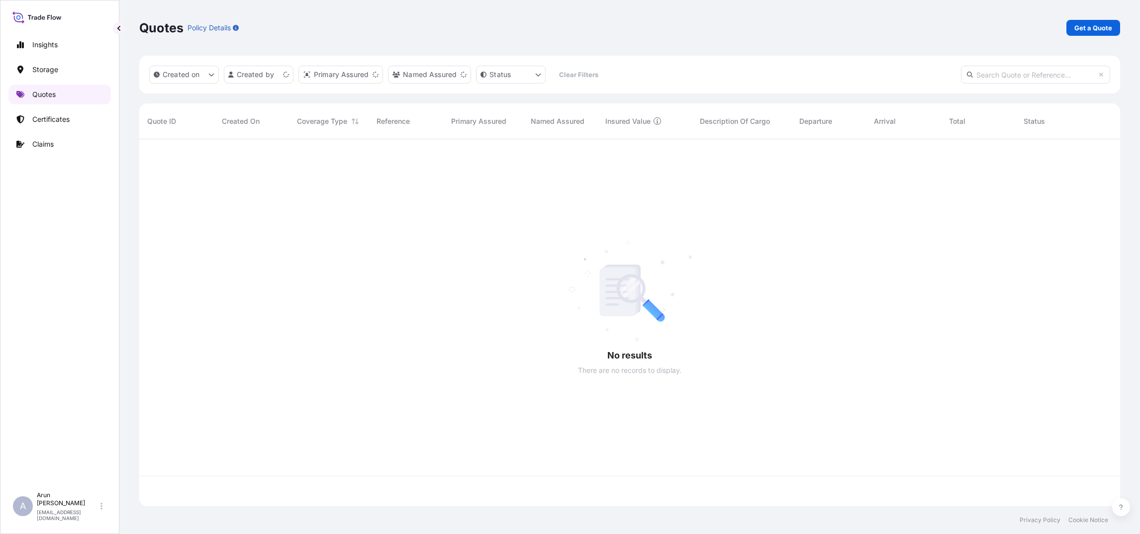
scroll to position [361, 970]
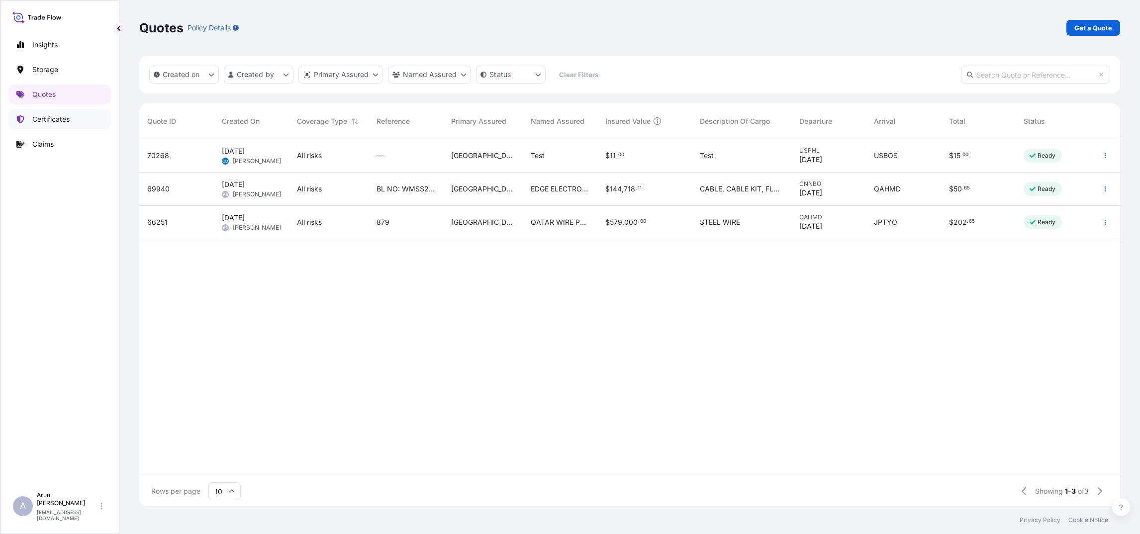
click at [65, 120] on p "Certificates" at bounding box center [50, 119] width 37 height 10
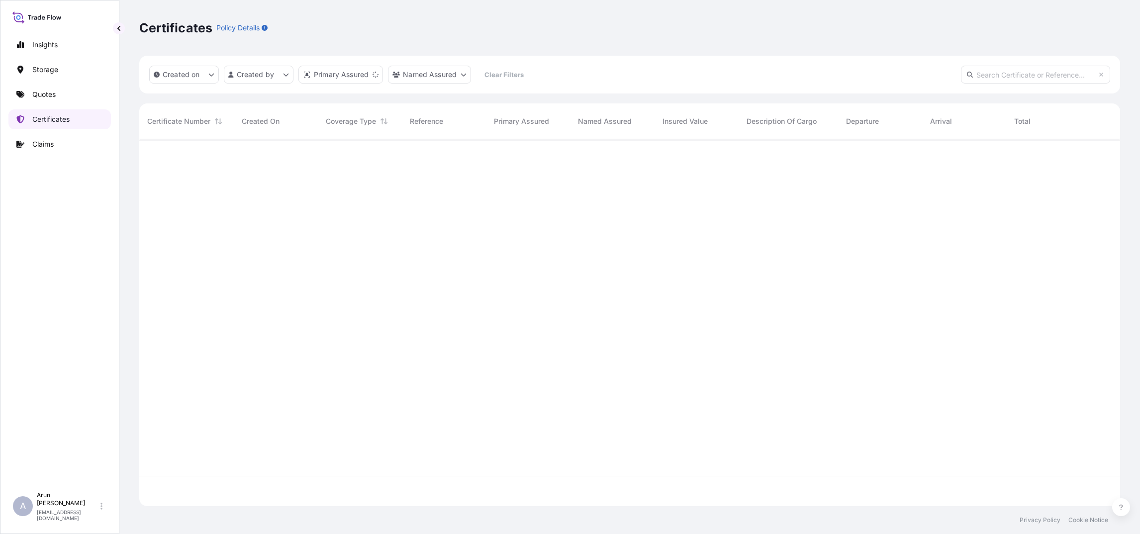
scroll to position [361, 970]
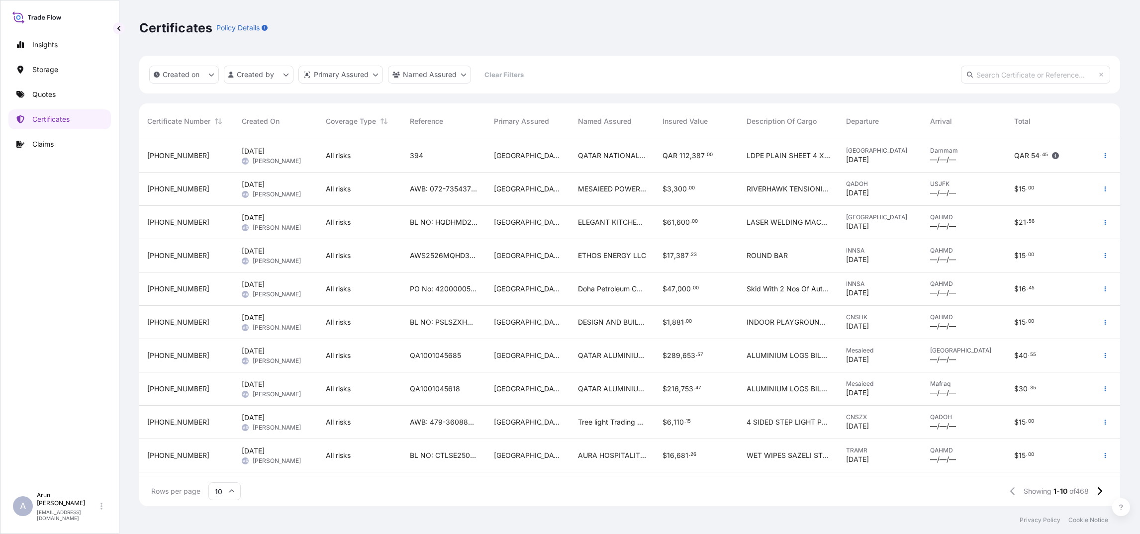
click at [242, 154] on span "[DATE]" at bounding box center [253, 151] width 23 height 10
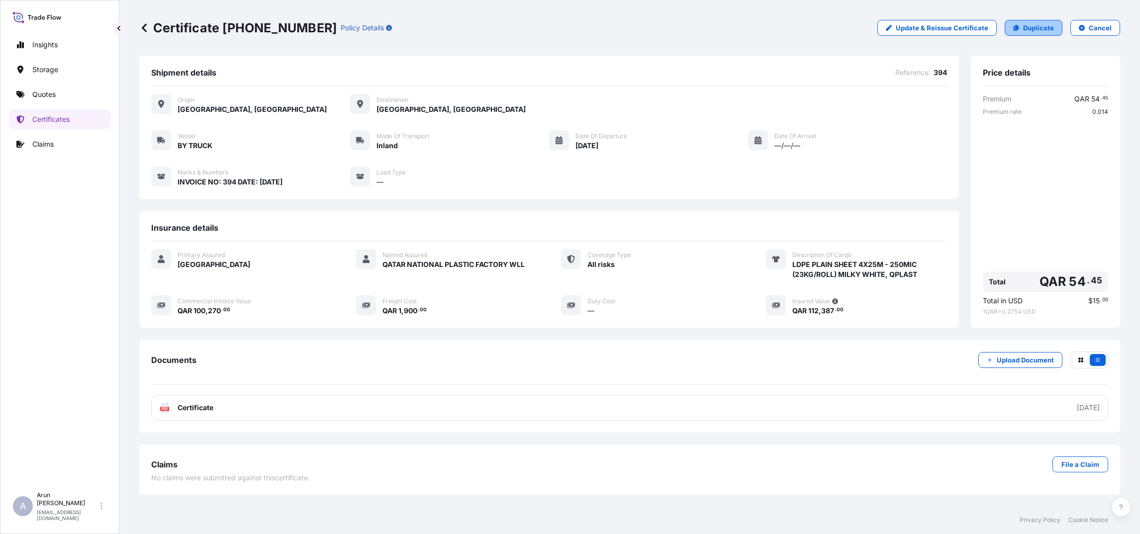
click at [1040, 27] on p "Duplicate" at bounding box center [1038, 28] width 31 height 10
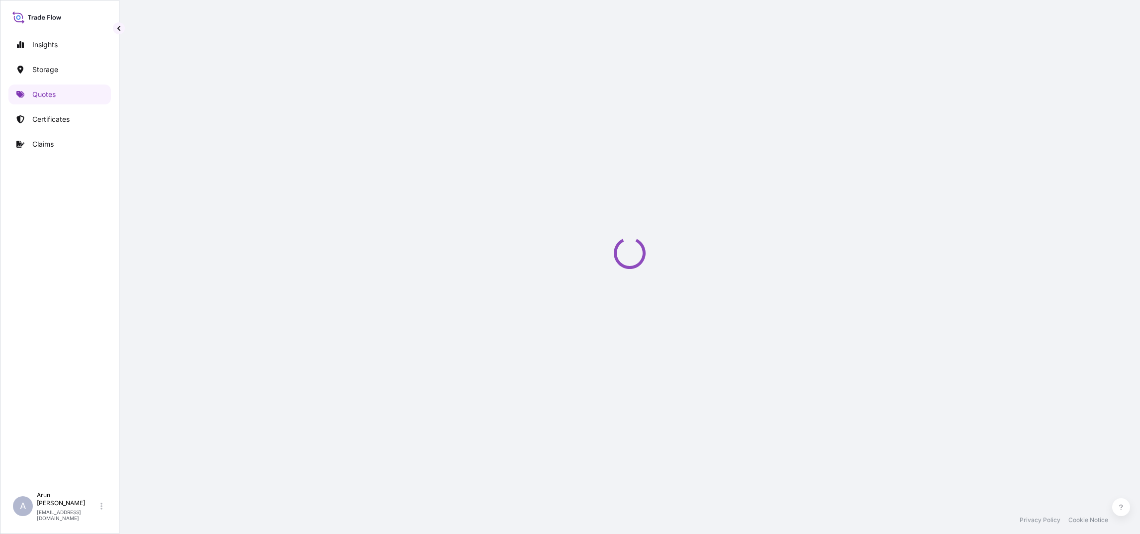
select select "Inland"
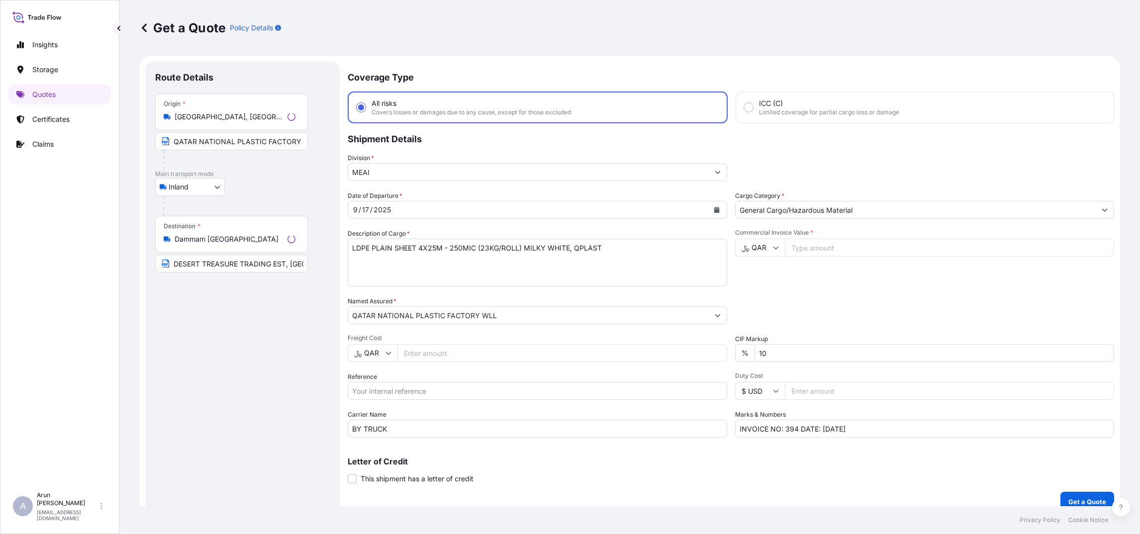
scroll to position [10, 0]
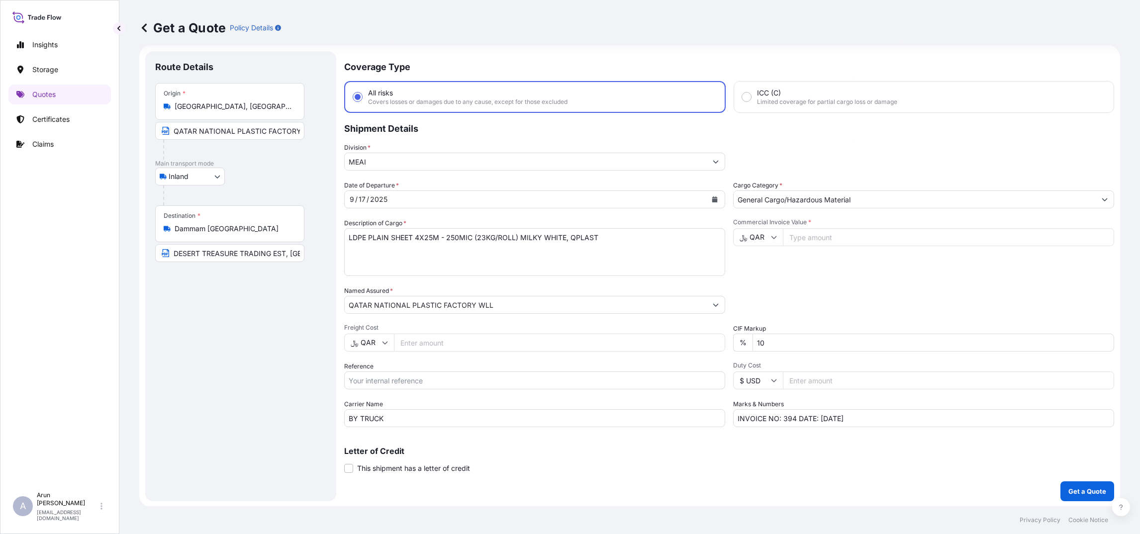
click at [410, 341] on input "Freight Cost" at bounding box center [559, 343] width 331 height 18
type input "1900"
type input "100270"
click at [380, 377] on input "394" at bounding box center [534, 381] width 381 height 18
type input "395"
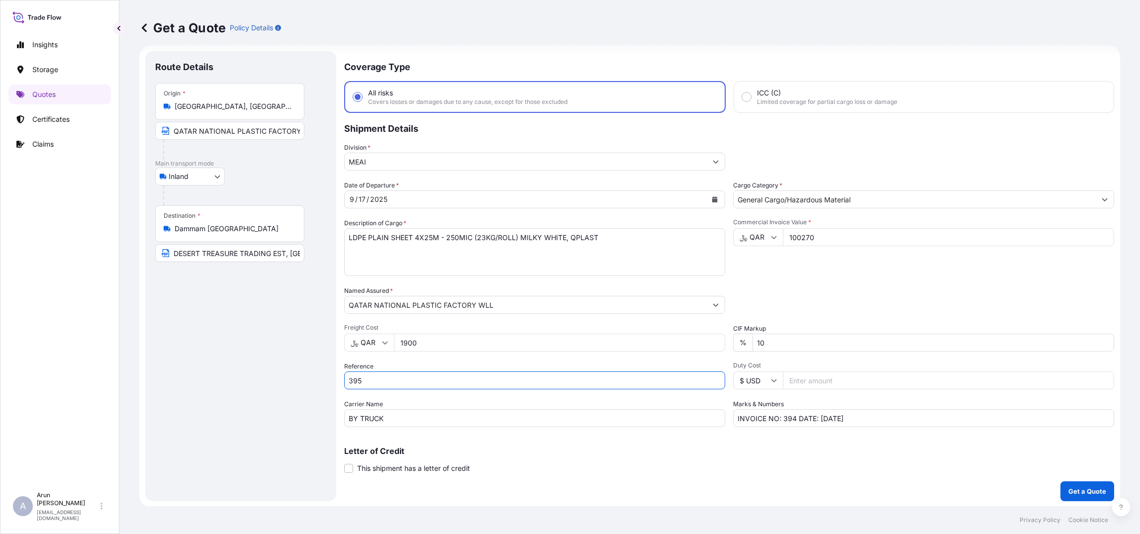
click at [259, 255] on input "DESERT TREASURE TRADING EST, [GEOGRAPHIC_DATA], [GEOGRAPHIC_DATA]" at bounding box center [229, 253] width 149 height 18
drag, startPoint x: 285, startPoint y: 253, endPoint x: 299, endPoint y: 252, distance: 14.9
click at [285, 253] on input "DESERT TREASURE TRADING EST, [GEOGRAPHIC_DATA], [GEOGRAPHIC_DATA]" at bounding box center [229, 253] width 149 height 18
type input "[PERSON_NAME] [PERSON_NAME] SONS TRADING CO, [GEOGRAPHIC_DATA], [GEOGRAPHIC_DAT…"
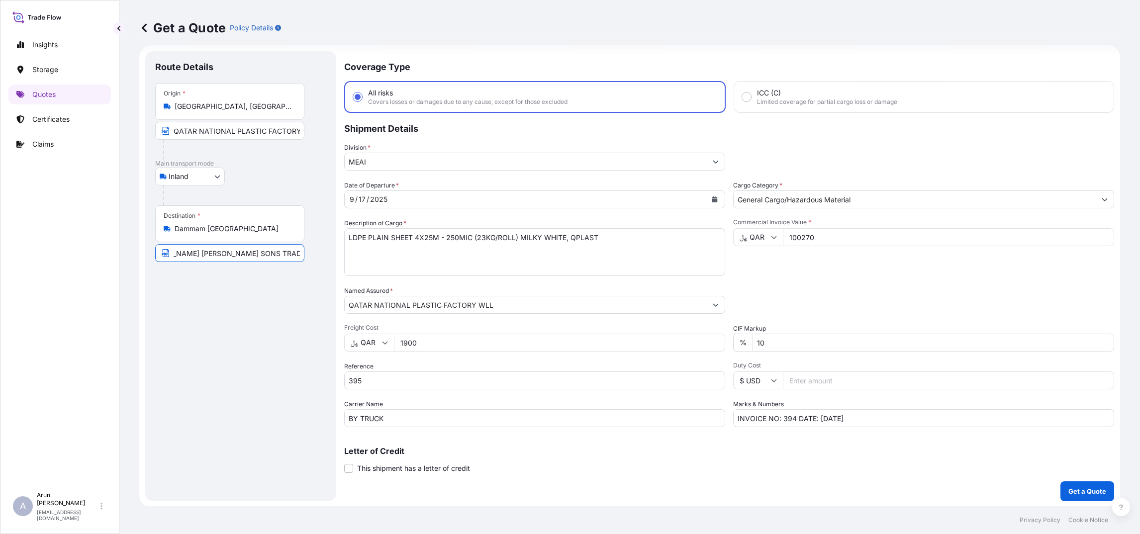
click at [810, 234] on input "100270" at bounding box center [948, 237] width 331 height 18
type input "1"
type input "33306"
click at [790, 416] on input "INVOICE NO: 394 DATE: [DATE]" at bounding box center [923, 418] width 381 height 18
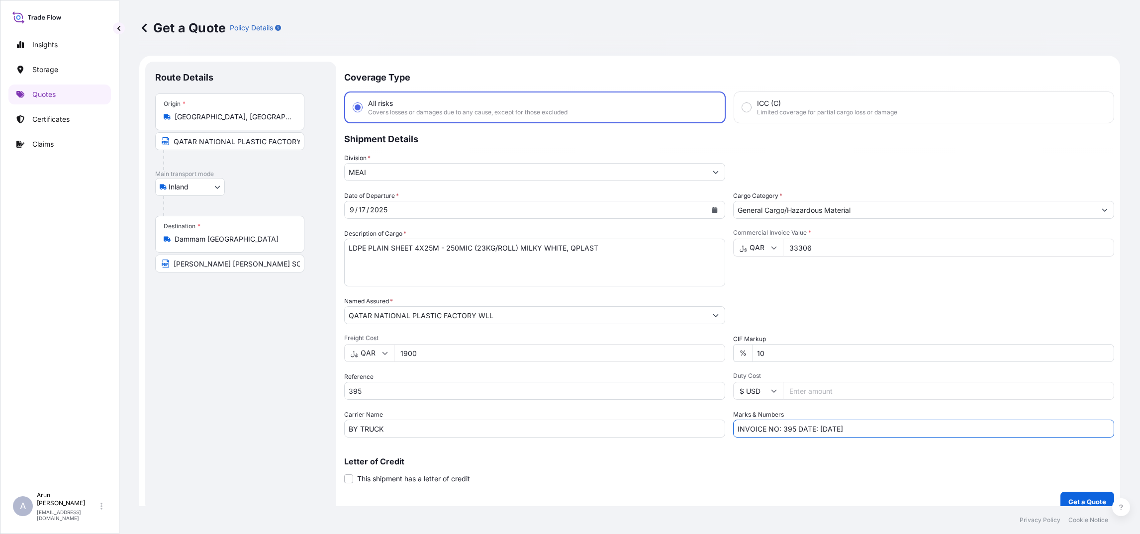
scroll to position [10, 0]
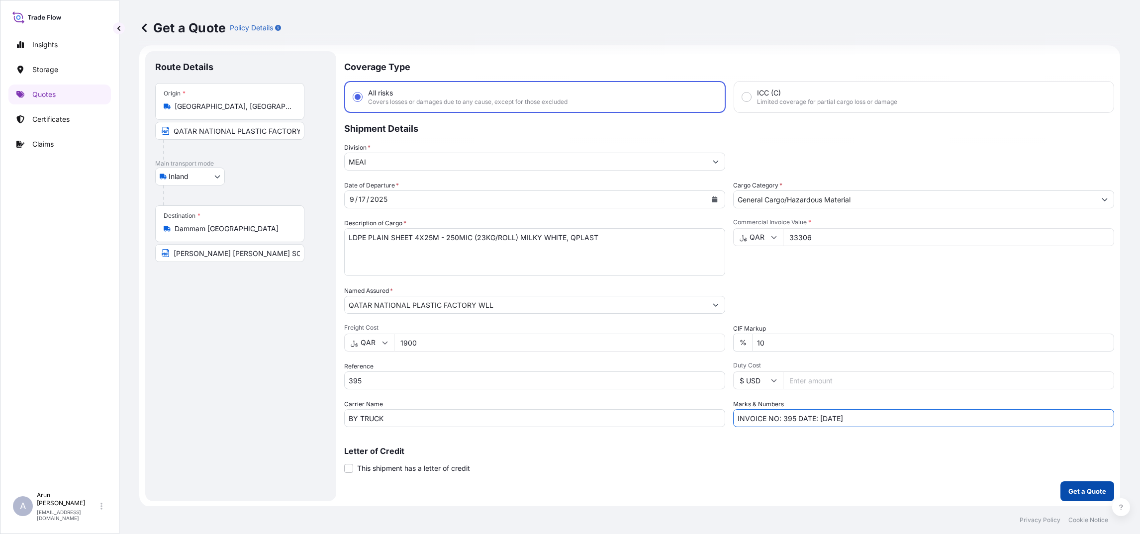
type input "INVOICE NO: 395 DATE: [DATE]"
click at [1079, 489] on p "Get a Quote" at bounding box center [1088, 492] width 38 height 10
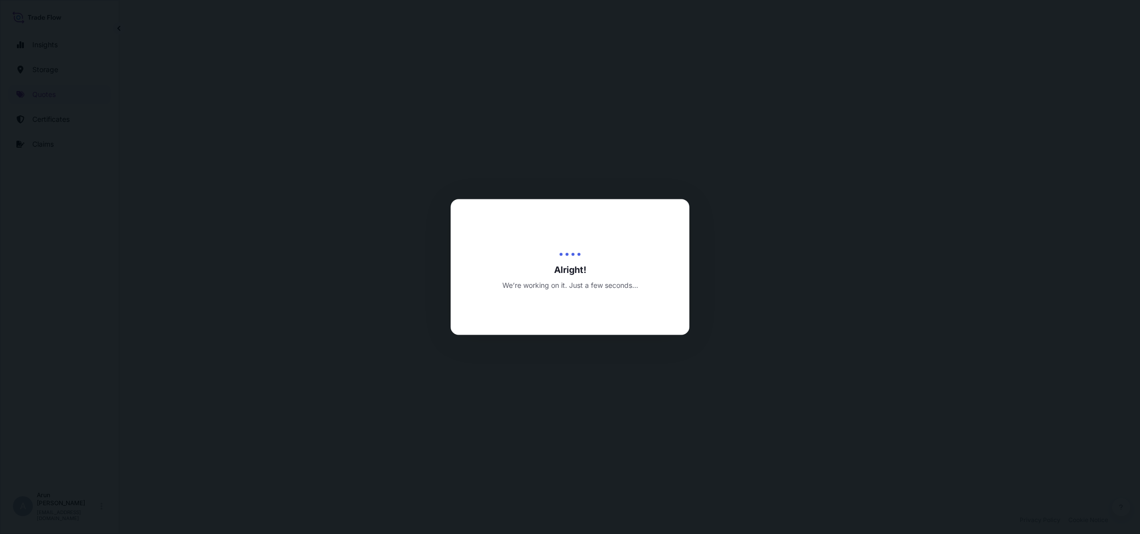
select select "Inland"
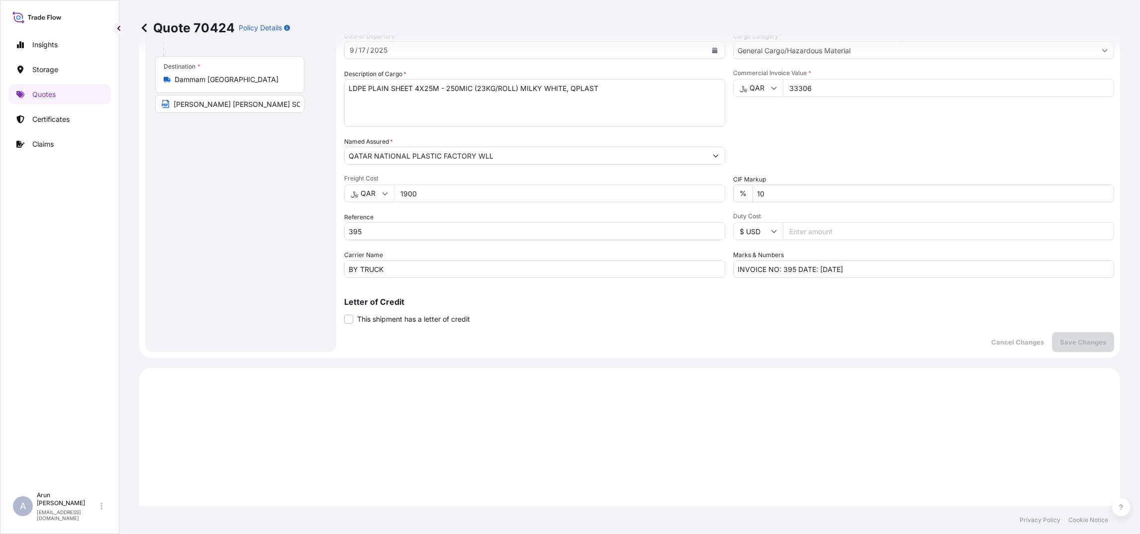
scroll to position [29, 0]
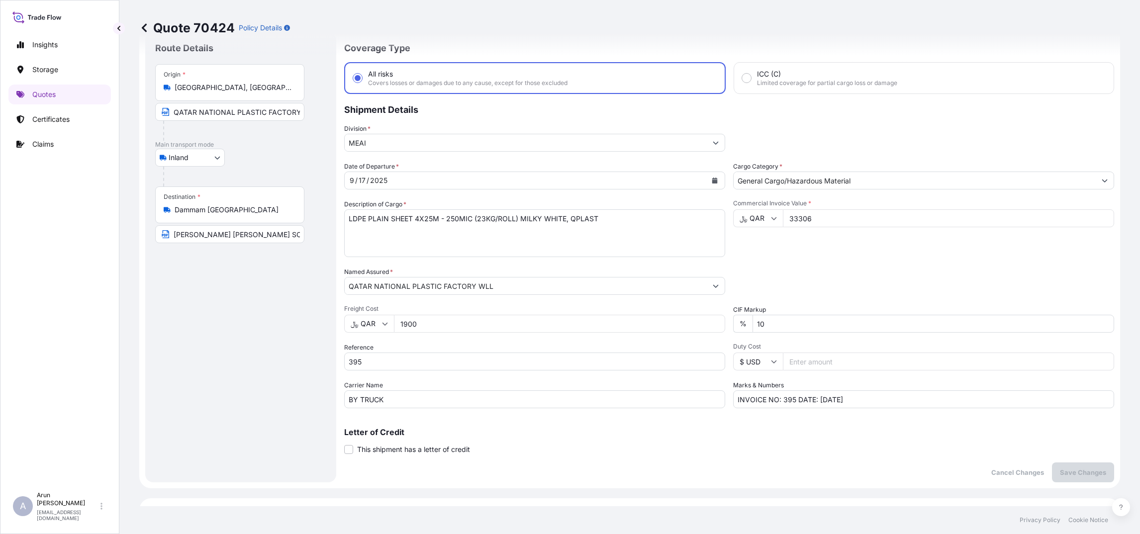
click at [419, 216] on textarea "LDPE PLAIN SHEET 4X25M - 250MIC (23KG/ROLL) MILKY WHITE, QPLAST" at bounding box center [534, 233] width 381 height 48
click at [429, 217] on textarea "LDPE PLAIN SHEET 4X25M - 250MIC (23KG/ROLL) MILKY WHITE, QPLAST" at bounding box center [534, 233] width 381 height 48
click at [432, 214] on textarea "LDPE PLAIN SHEET 4X25M - 250MIC (23KG/ROLL) MILKY WHITE, QPLAST" at bounding box center [534, 233] width 381 height 48
click at [456, 216] on textarea "LDPE PLAIN SHEET 4X25M - 250MIC (23KG/ROLL) MILKY WHITE, QPLAST" at bounding box center [534, 233] width 381 height 48
click at [449, 215] on textarea "LDPE PLAIN SHEET 4X25M - 250MIC (23KG/ROLL) MILKY WHITE, QPLAST" at bounding box center [534, 233] width 381 height 48
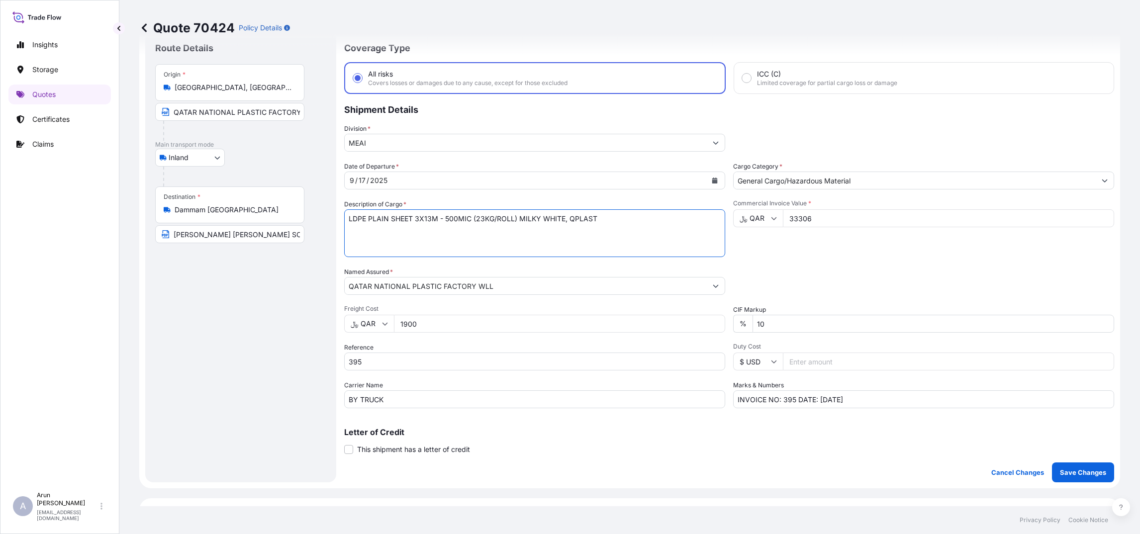
click at [483, 214] on textarea "LDPE PLAIN SHEET 4X25M - 250MIC (23KG/ROLL) MILKY WHITE, QPLAST" at bounding box center [534, 233] width 381 height 48
type textarea "LDPE PLAIN SHEET 3X13M - 500MIC (1.3KG/ROLL) MILKY WHITE, QPLAST"
click at [1085, 469] on p "Save Changes" at bounding box center [1083, 473] width 46 height 10
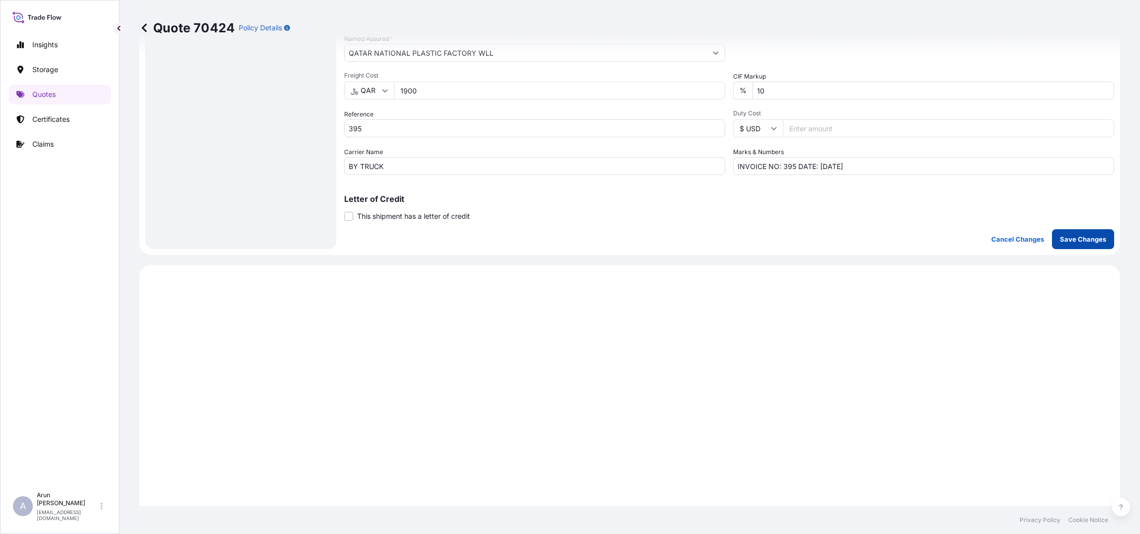
scroll to position [477, 0]
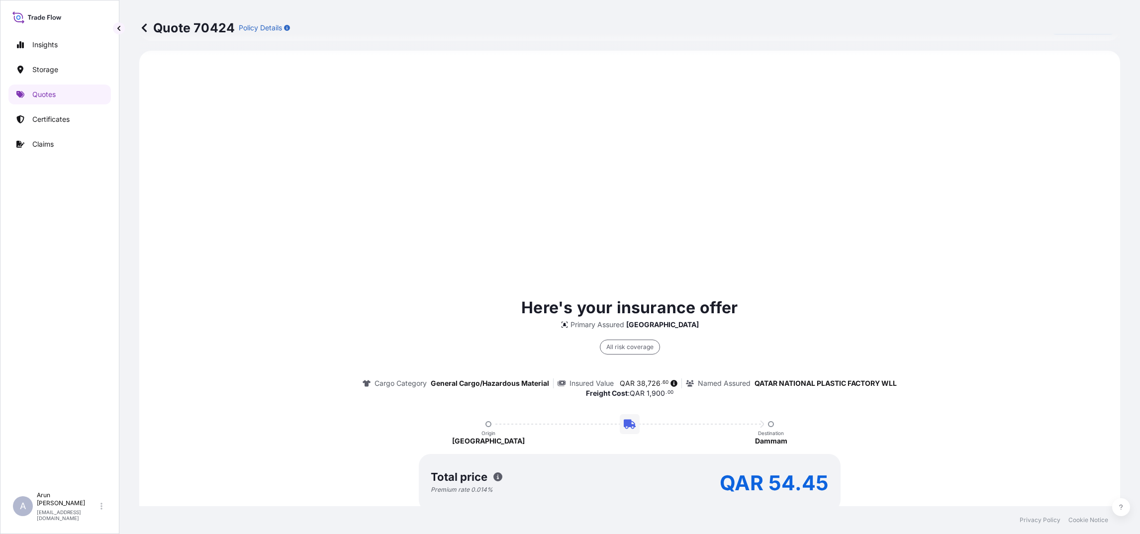
select select "Inland"
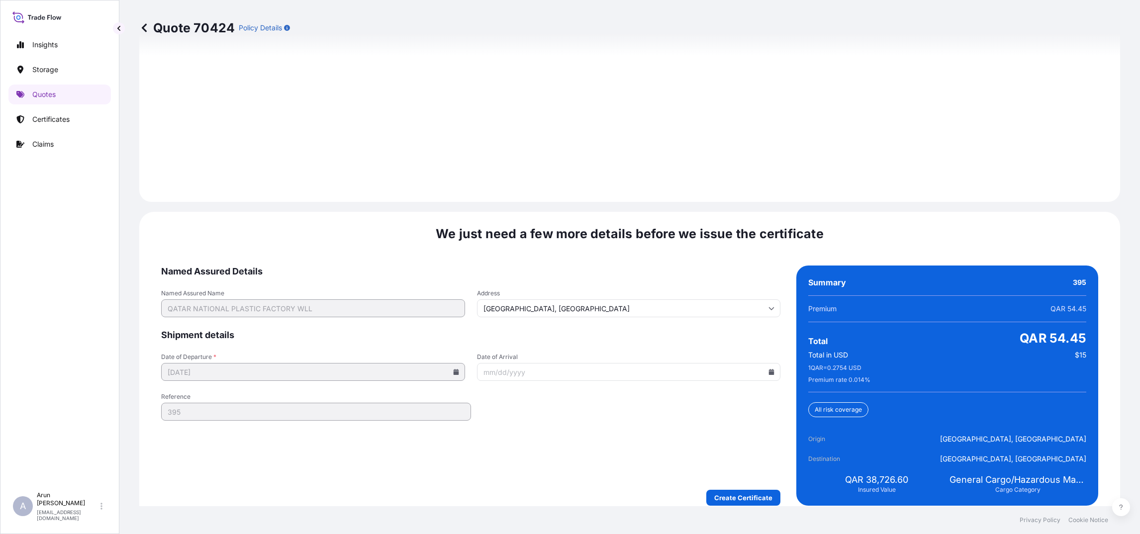
scroll to position [1402, 0]
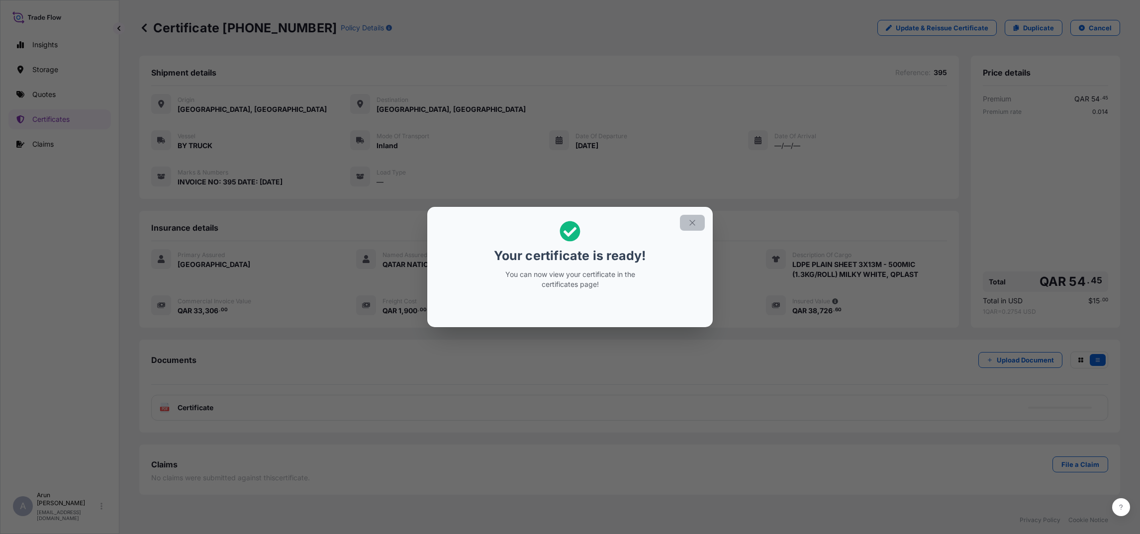
click at [689, 222] on icon "button" at bounding box center [692, 222] width 9 height 9
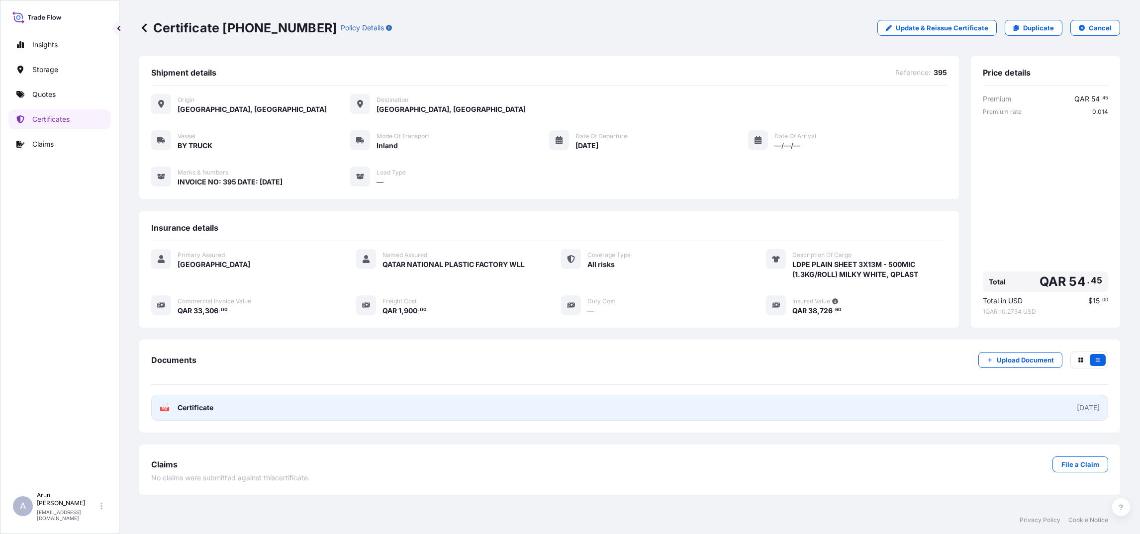
click at [230, 401] on link "PDF Certificate [DATE]" at bounding box center [629, 408] width 957 height 26
